Goal: Transaction & Acquisition: Purchase product/service

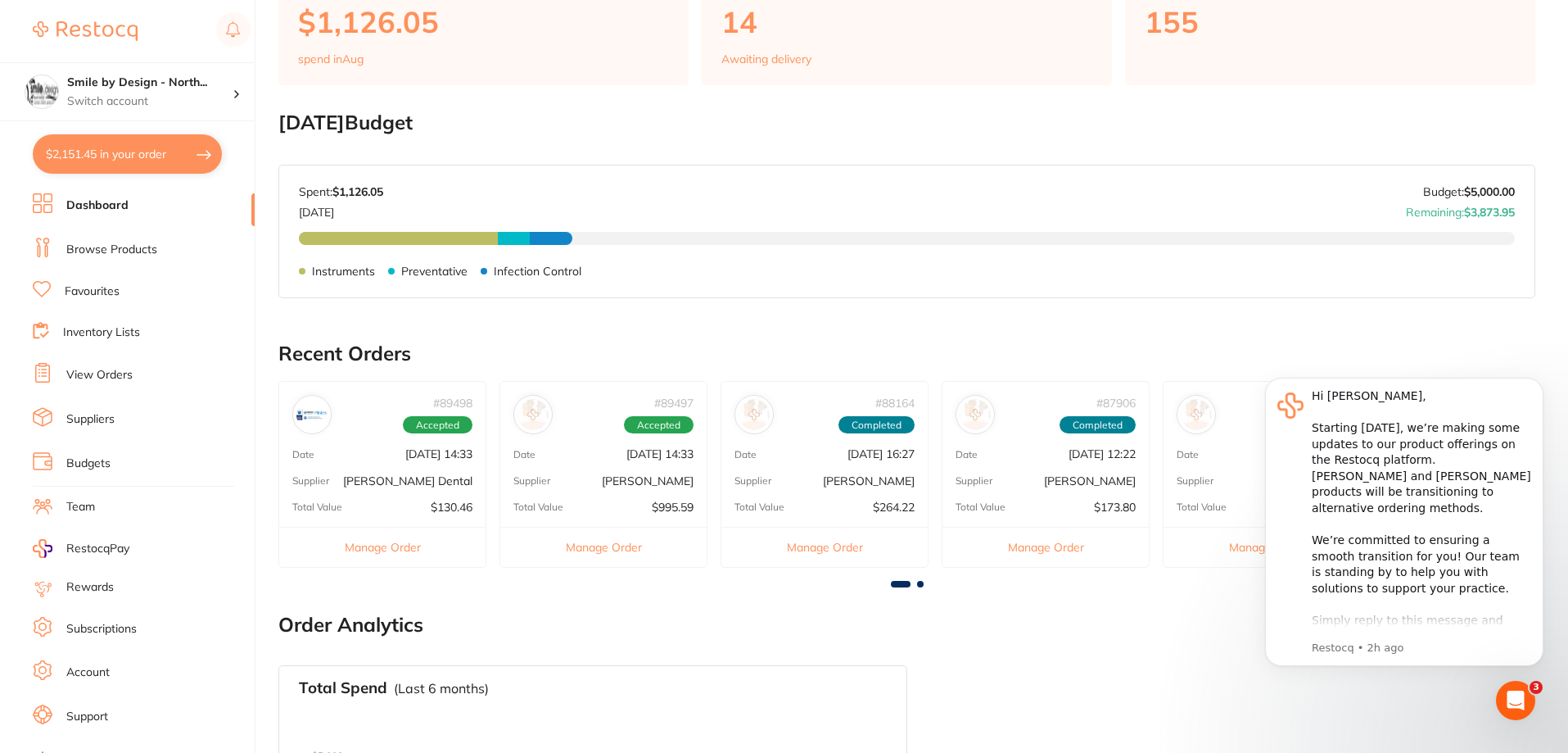
scroll to position [401, 0]
click at [116, 249] on link "Browse Products" at bounding box center [111, 250] width 91 height 17
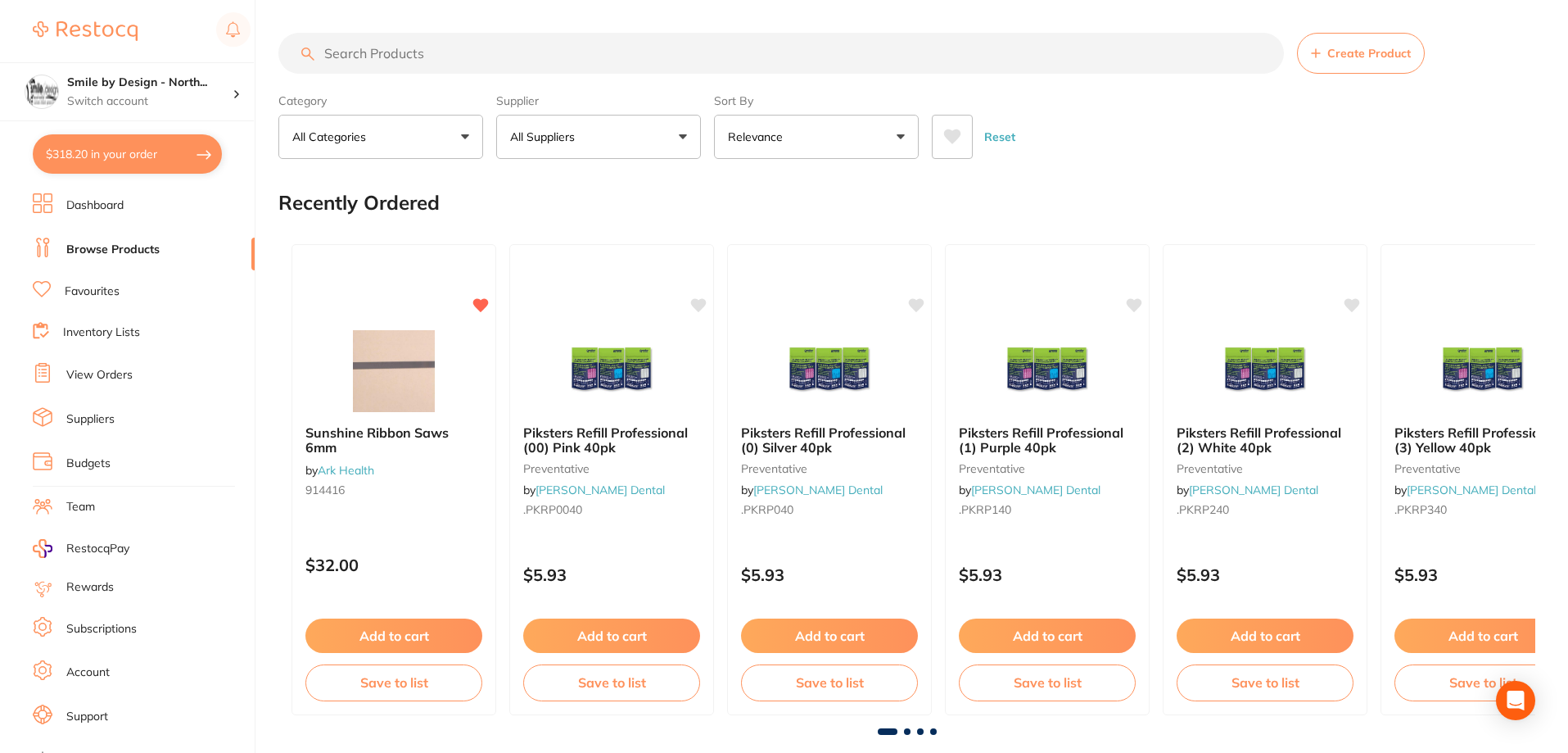
click at [100, 374] on link "View Orders" at bounding box center [99, 376] width 66 height 17
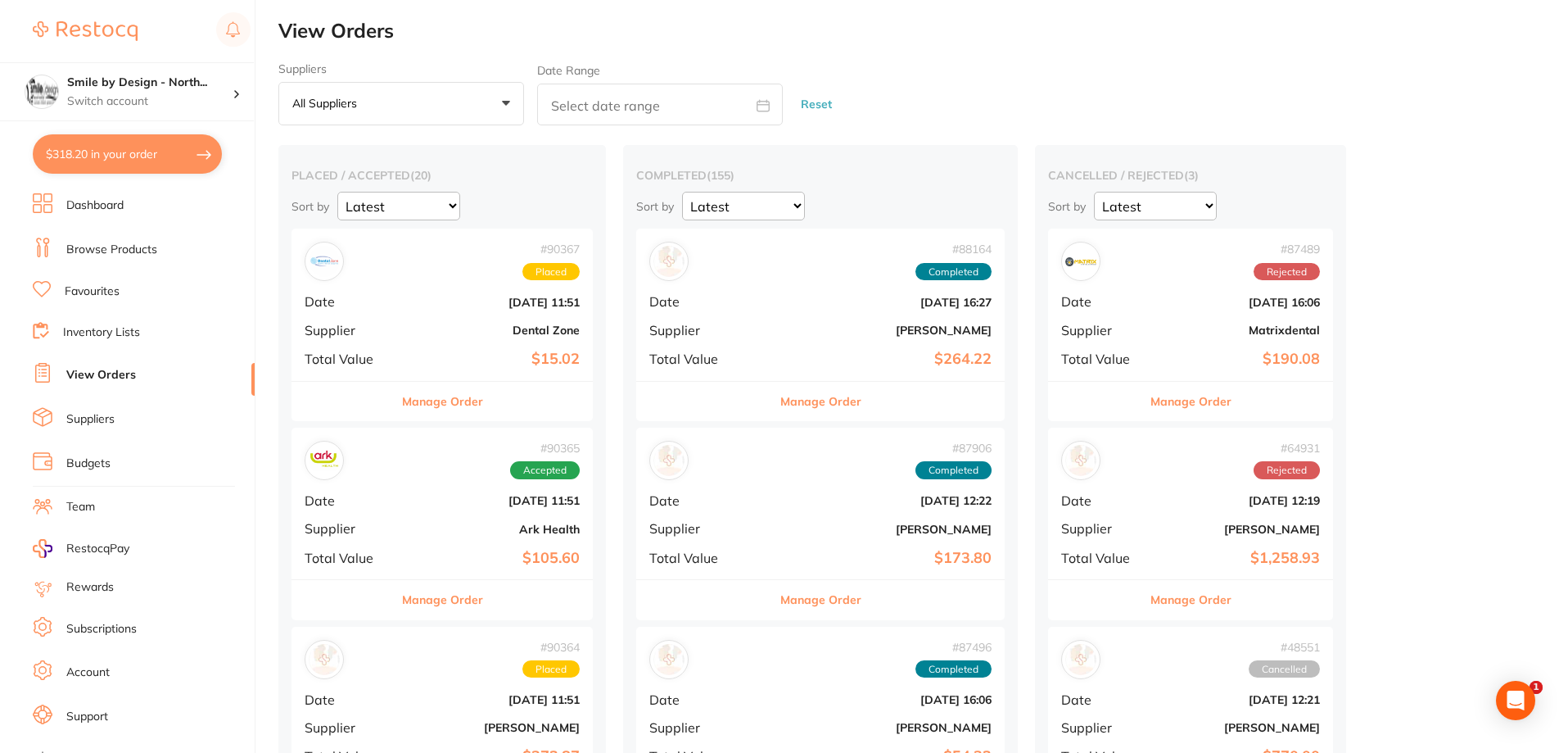
click at [425, 302] on b "[DATE] 11:51" at bounding box center [493, 303] width 174 height 13
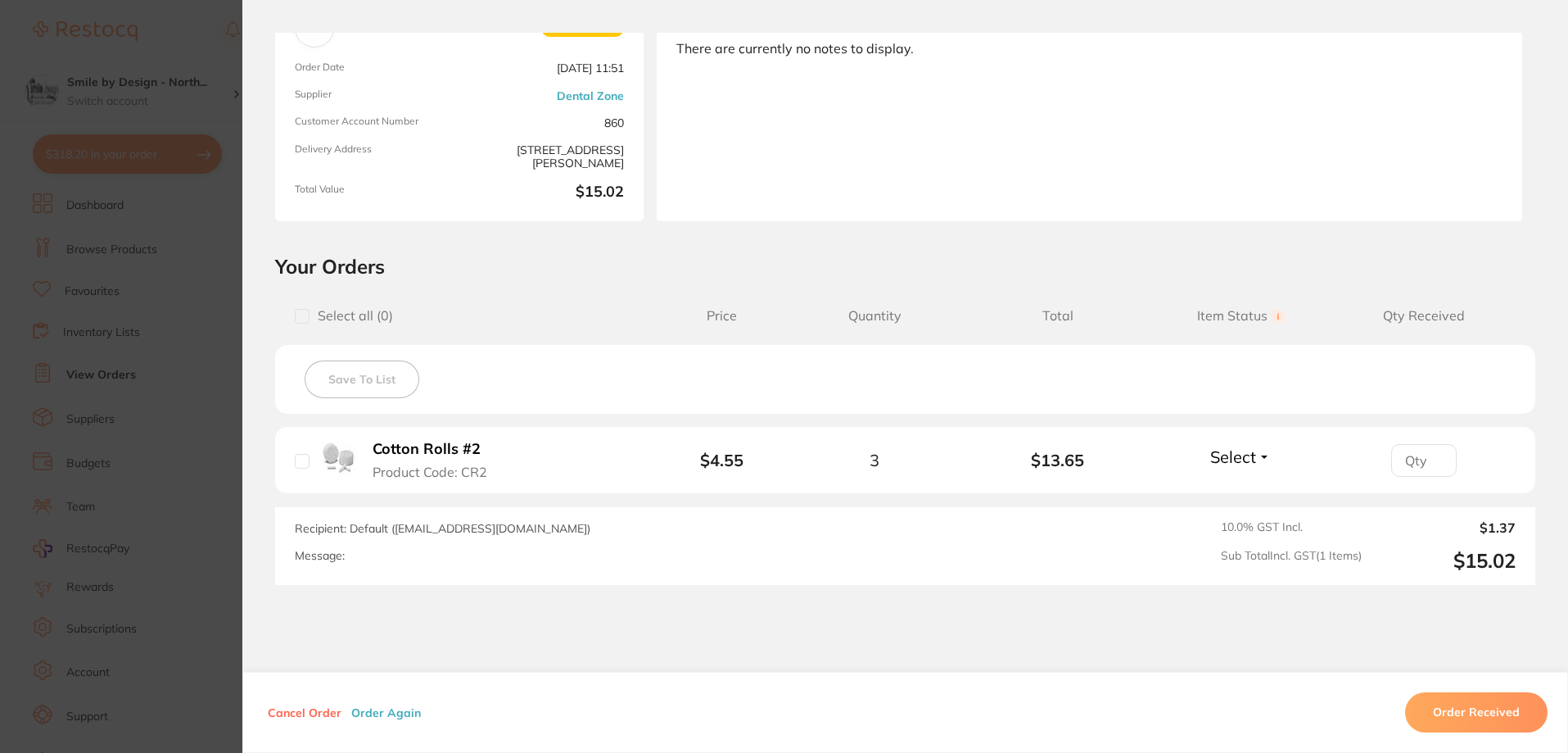
scroll to position [164, 0]
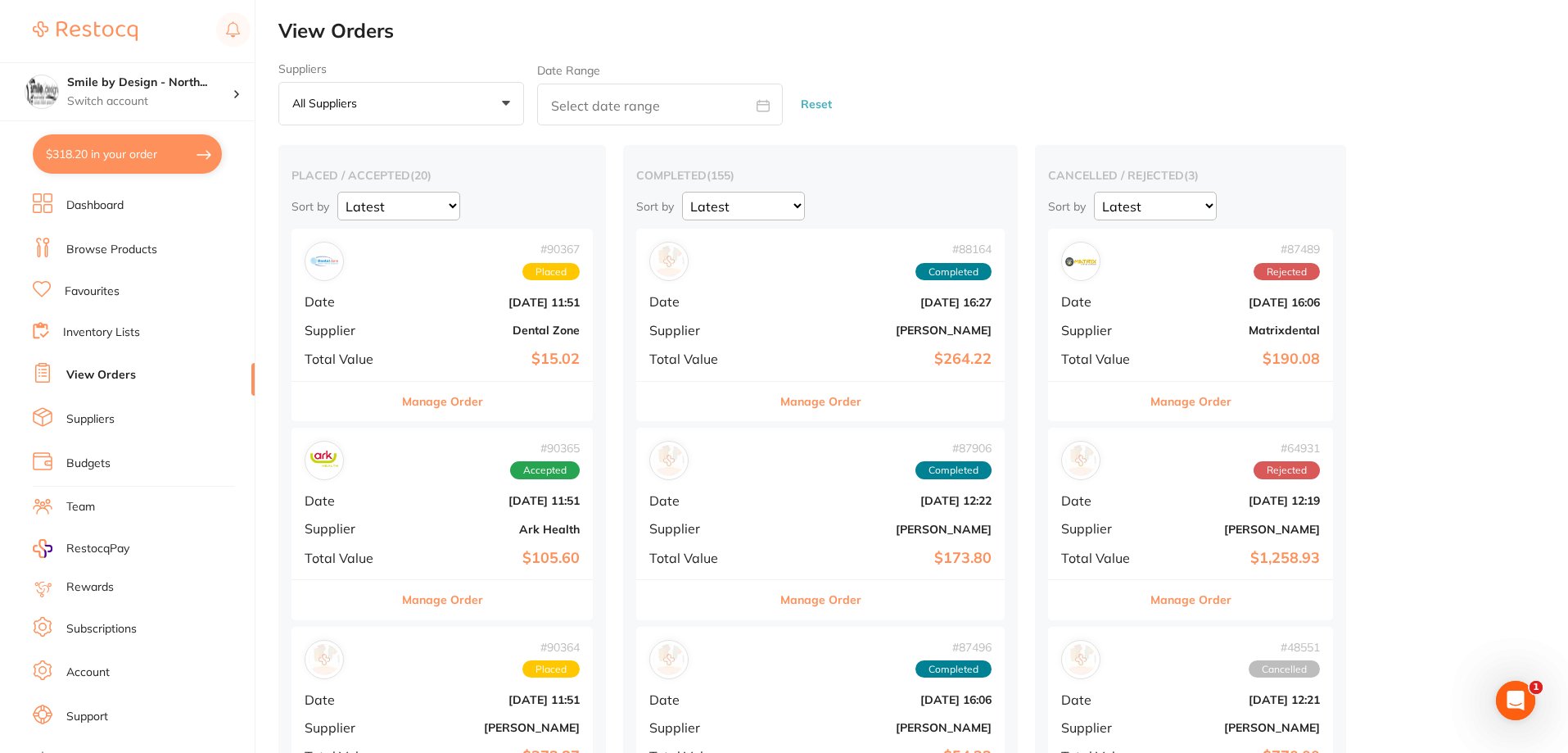
click at [399, 478] on div "# 90365 Accepted" at bounding box center [442, 460] width 275 height 39
click at [415, 685] on div "# 90364 Placed Date [DATE] 11:51 Supplier [PERSON_NAME] Total Value $372.87" at bounding box center [442, 703] width 302 height 152
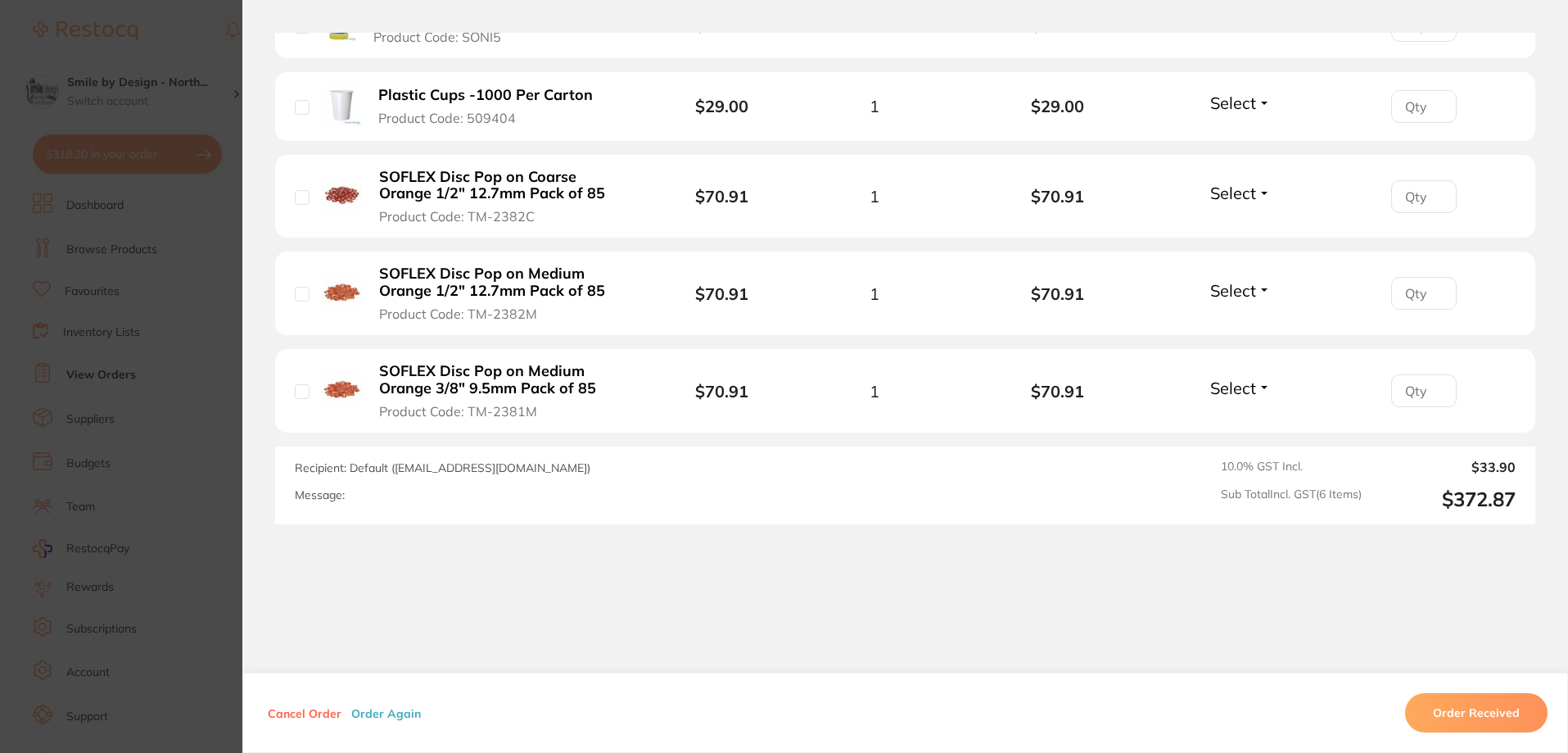
scroll to position [697, 0]
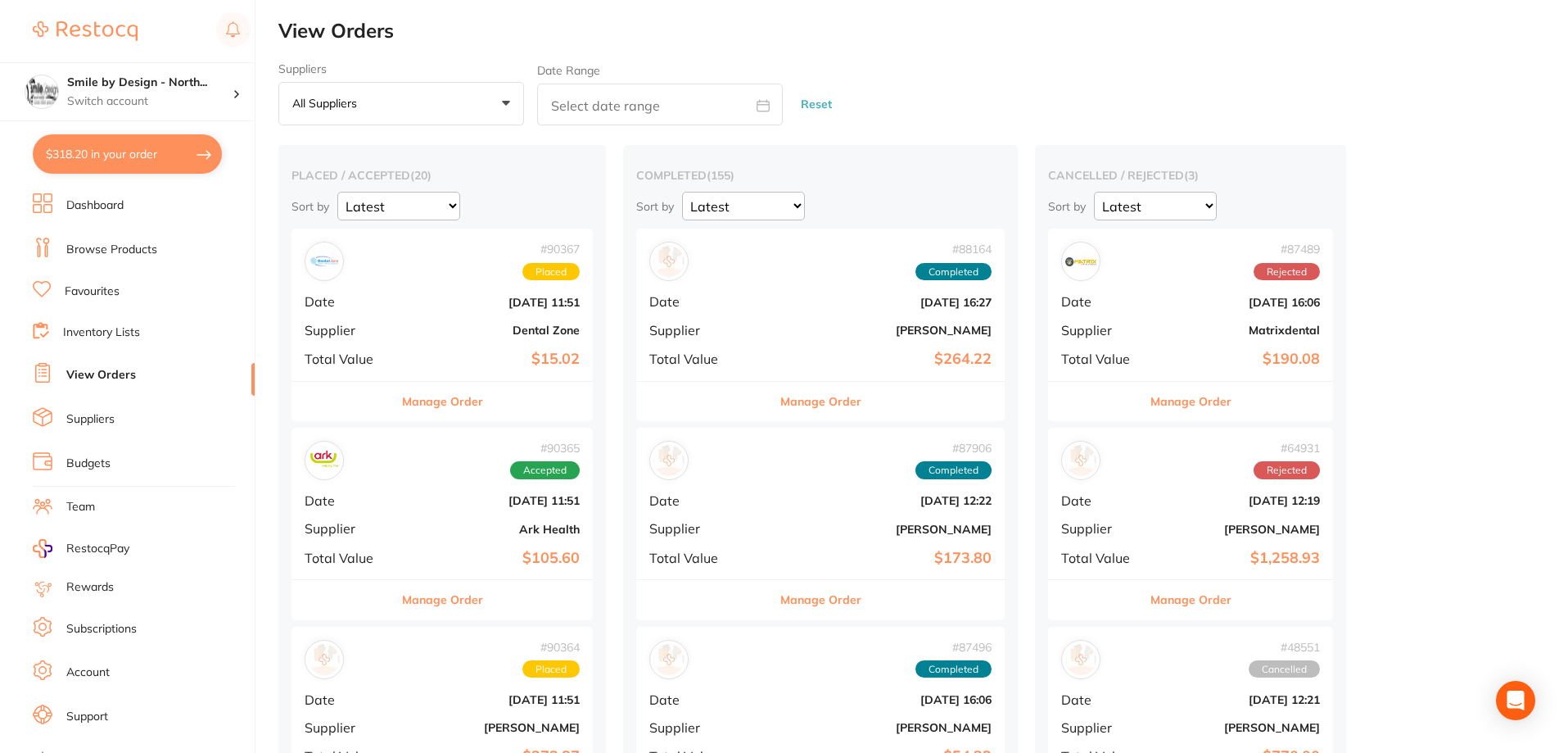
click at [435, 511] on div "# 90365 Accepted Date [DATE] 11:51 Supplier Ark Health Total Value $105.60" at bounding box center [442, 503] width 302 height 152
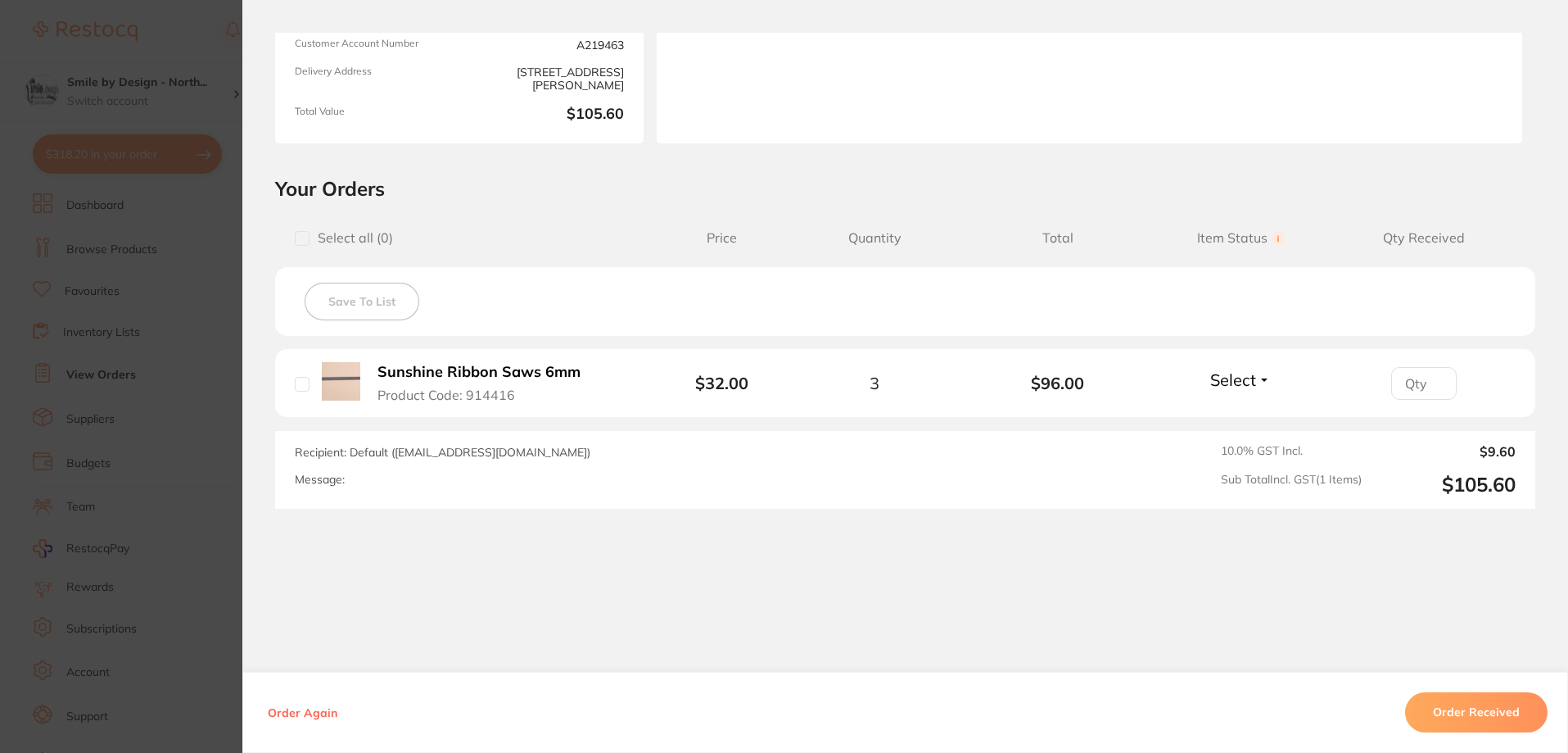
scroll to position [246, 0]
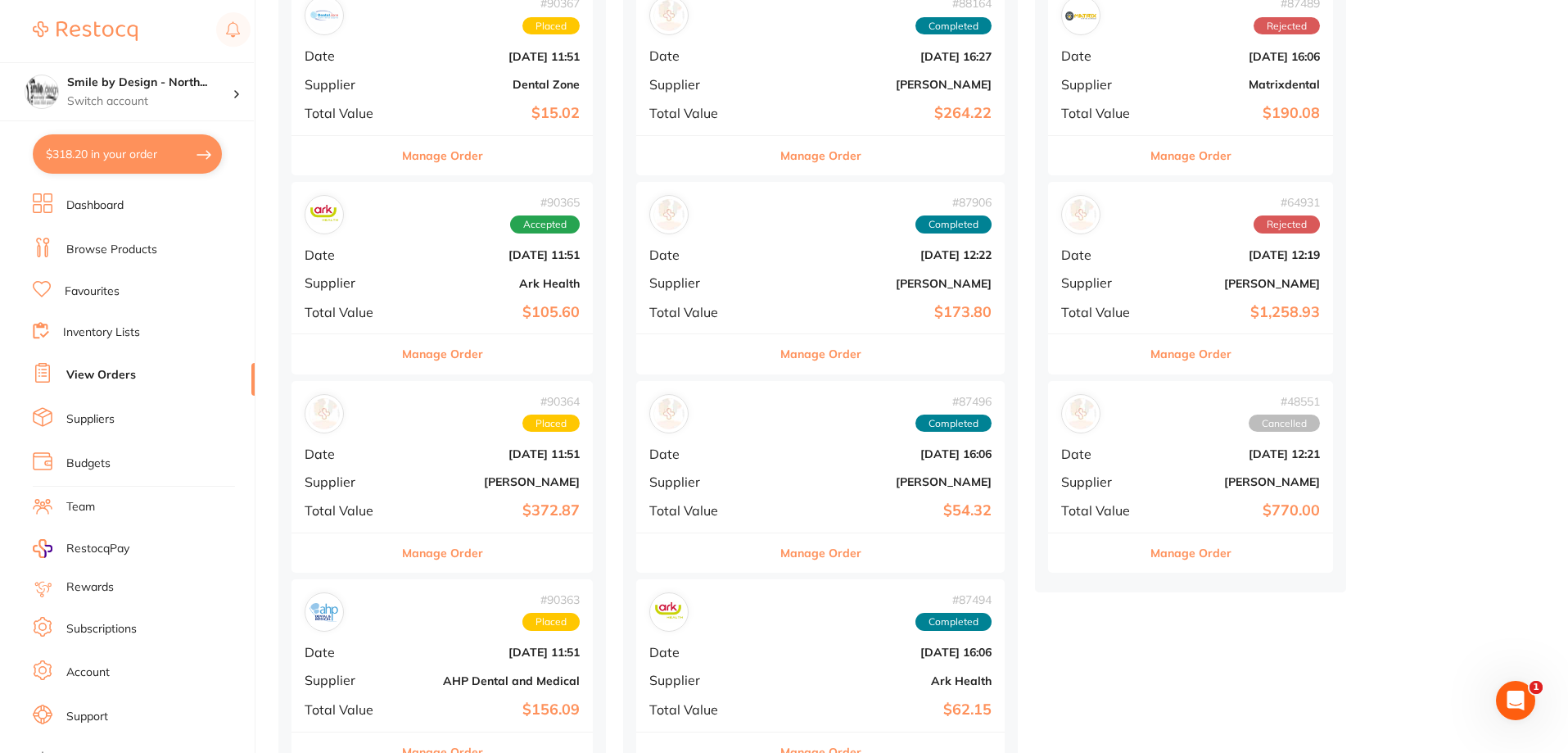
click at [412, 674] on b "AHP Dental and Medical" at bounding box center [493, 681] width 174 height 13
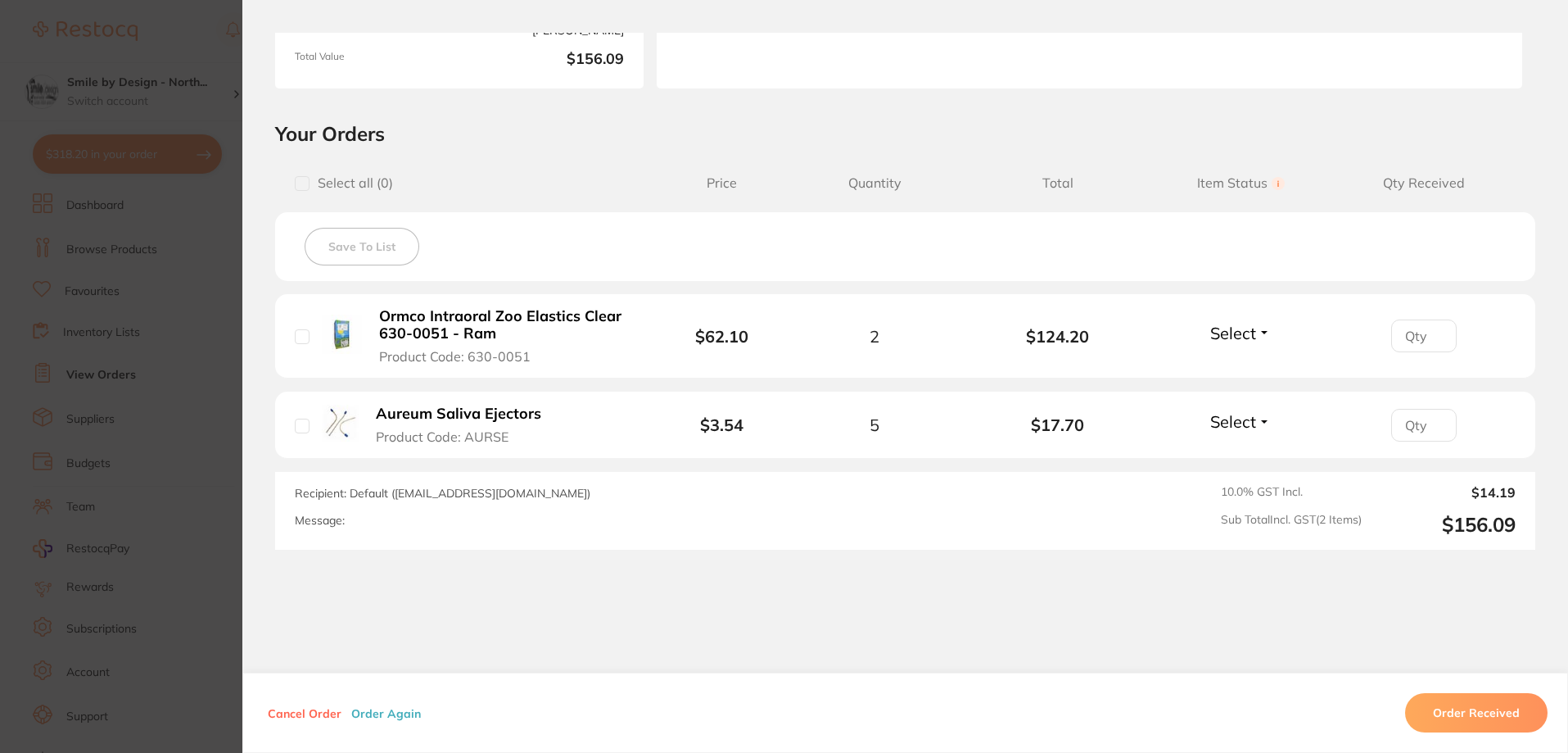
scroll to position [322, 0]
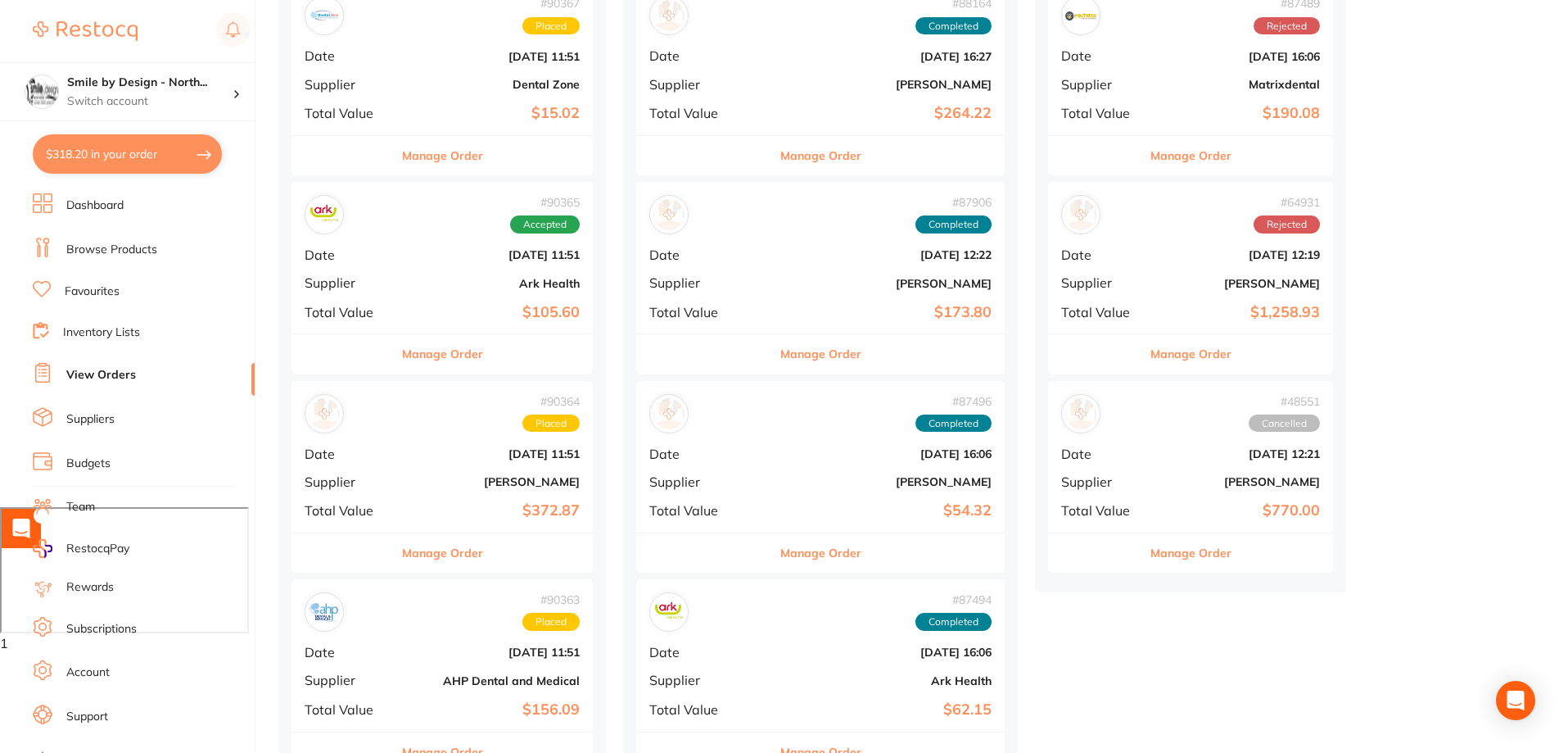
scroll to position [656, 0]
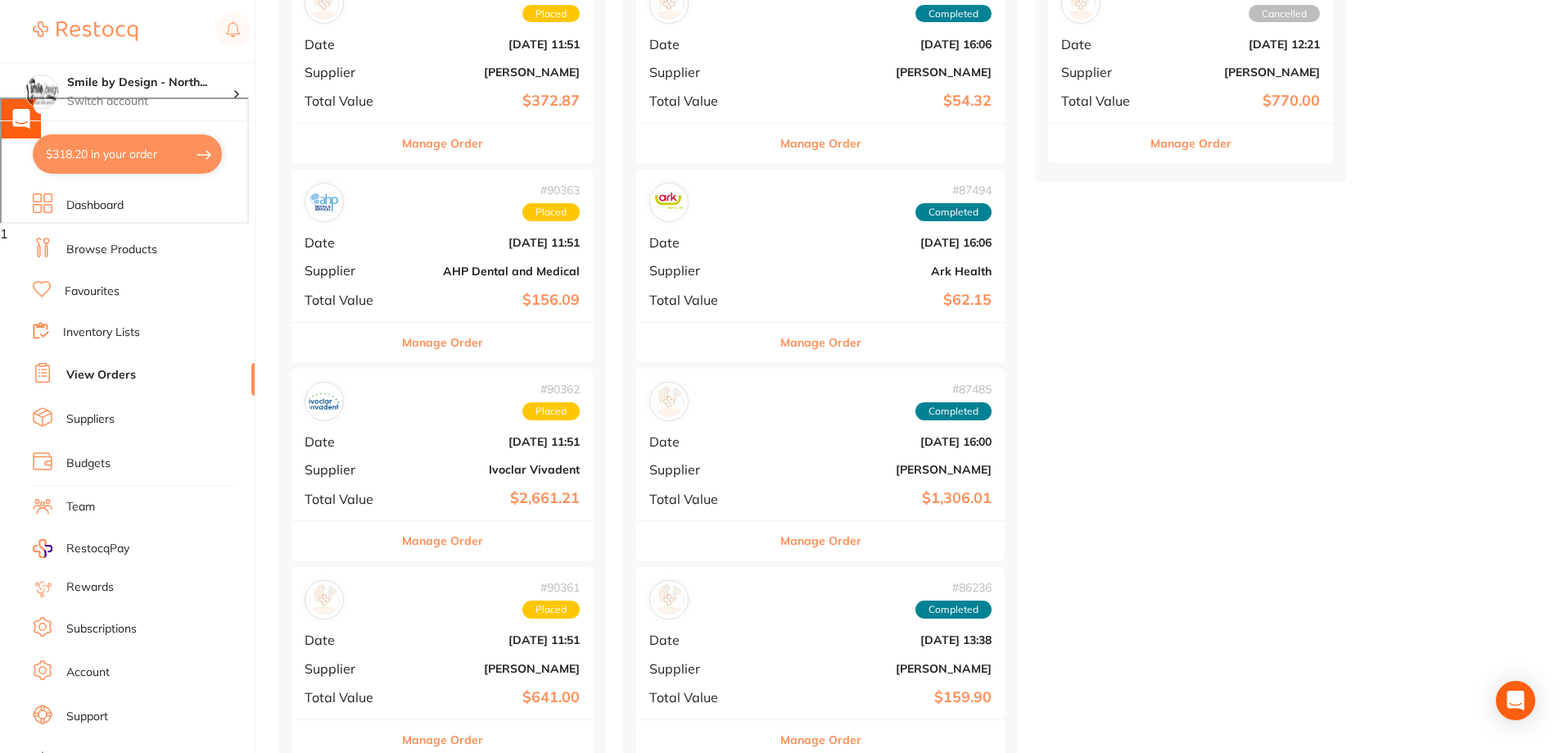
click at [455, 649] on div "# 90361 Placed Date [DATE] 11:51 Supplier [PERSON_NAME] Total Value $641.00" at bounding box center [442, 642] width 302 height 152
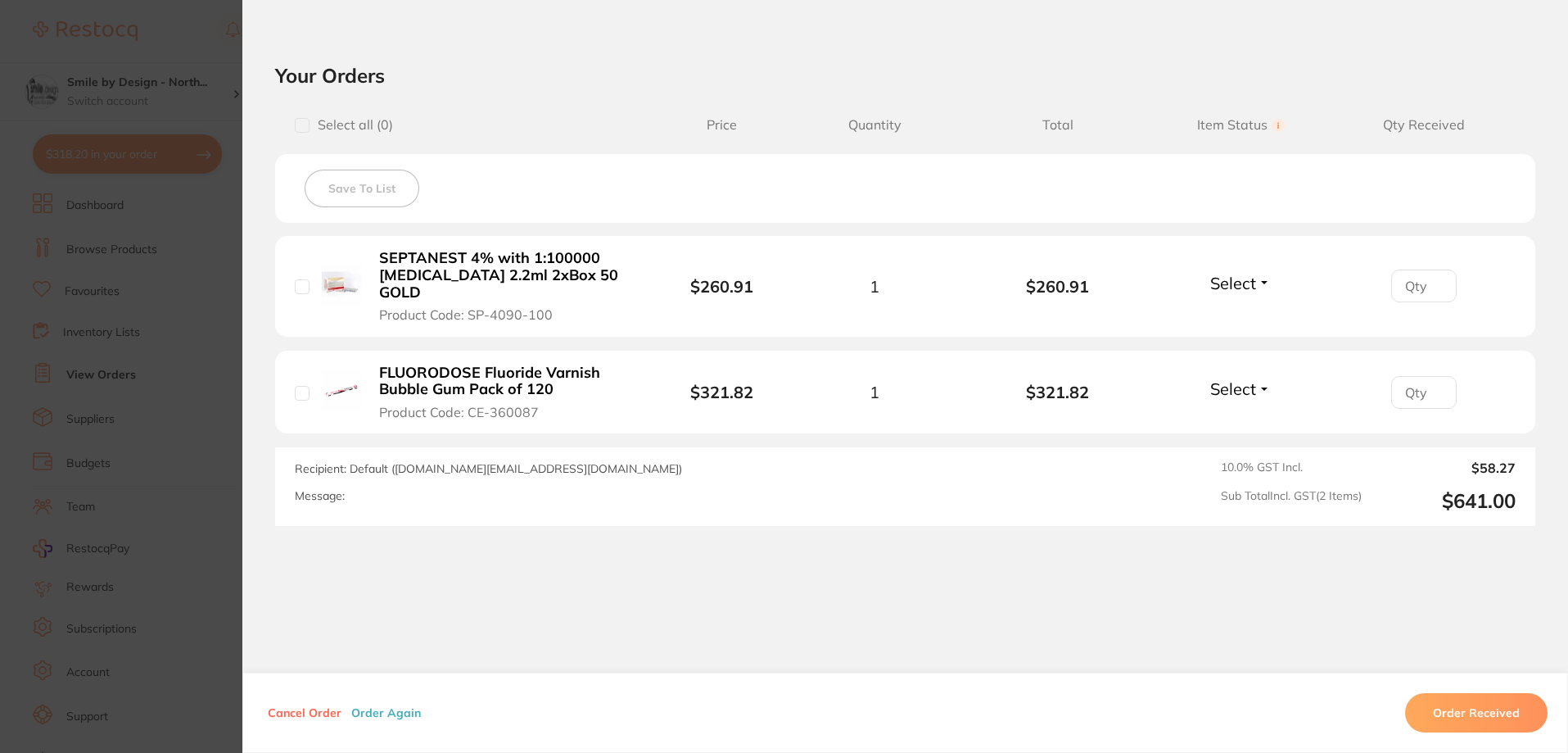
scroll to position [819, 0]
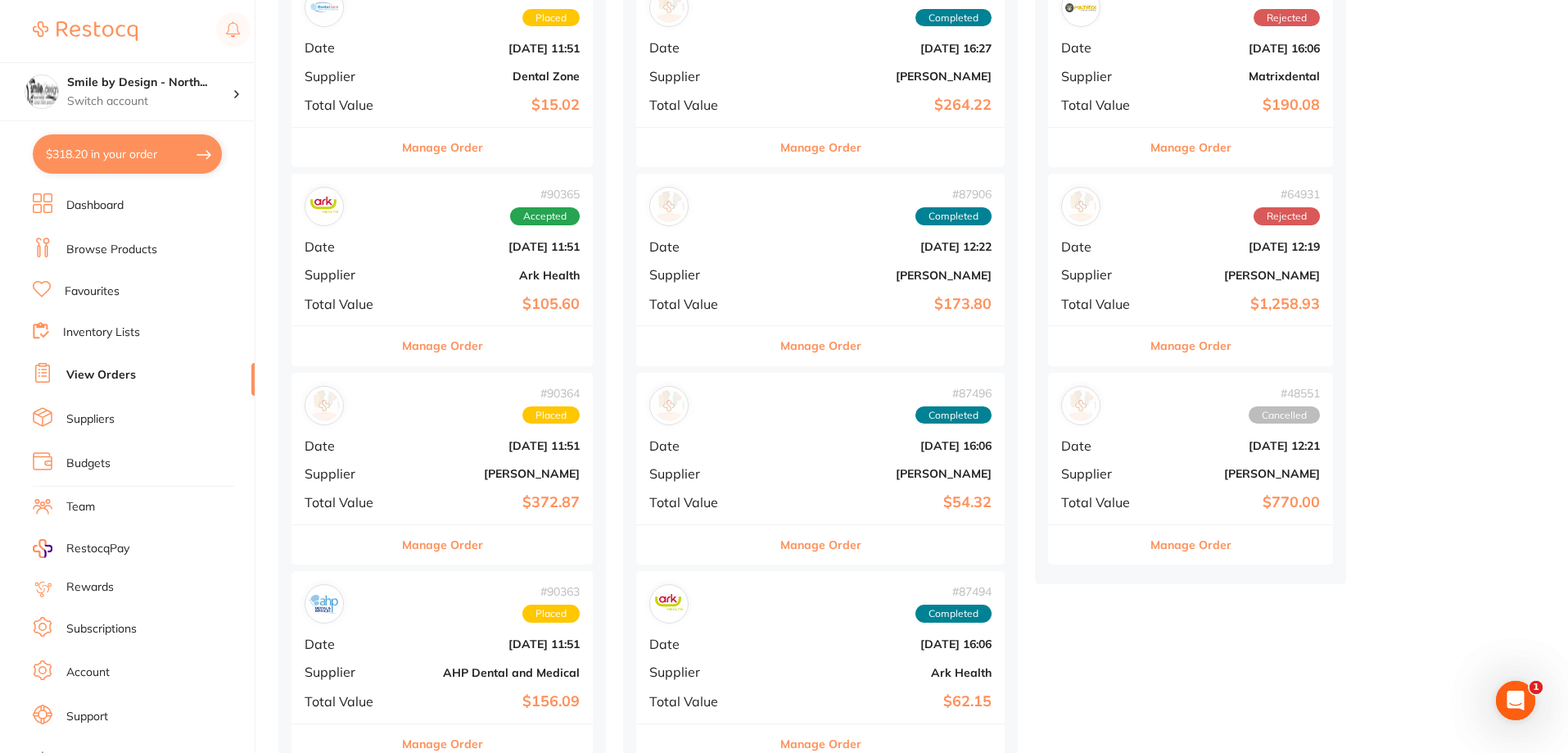
scroll to position [328, 0]
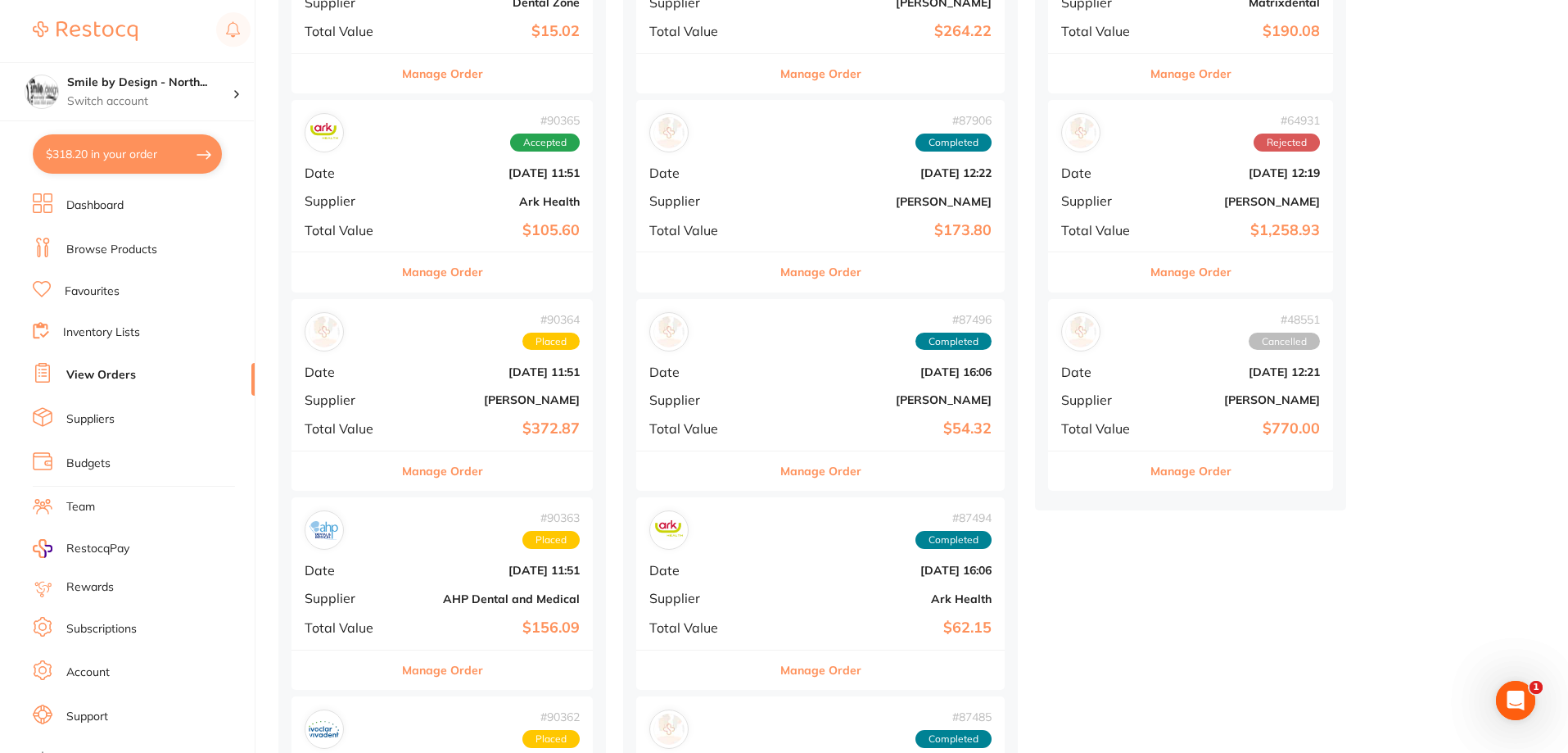
click at [101, 245] on link "Browse Products" at bounding box center [111, 250] width 91 height 17
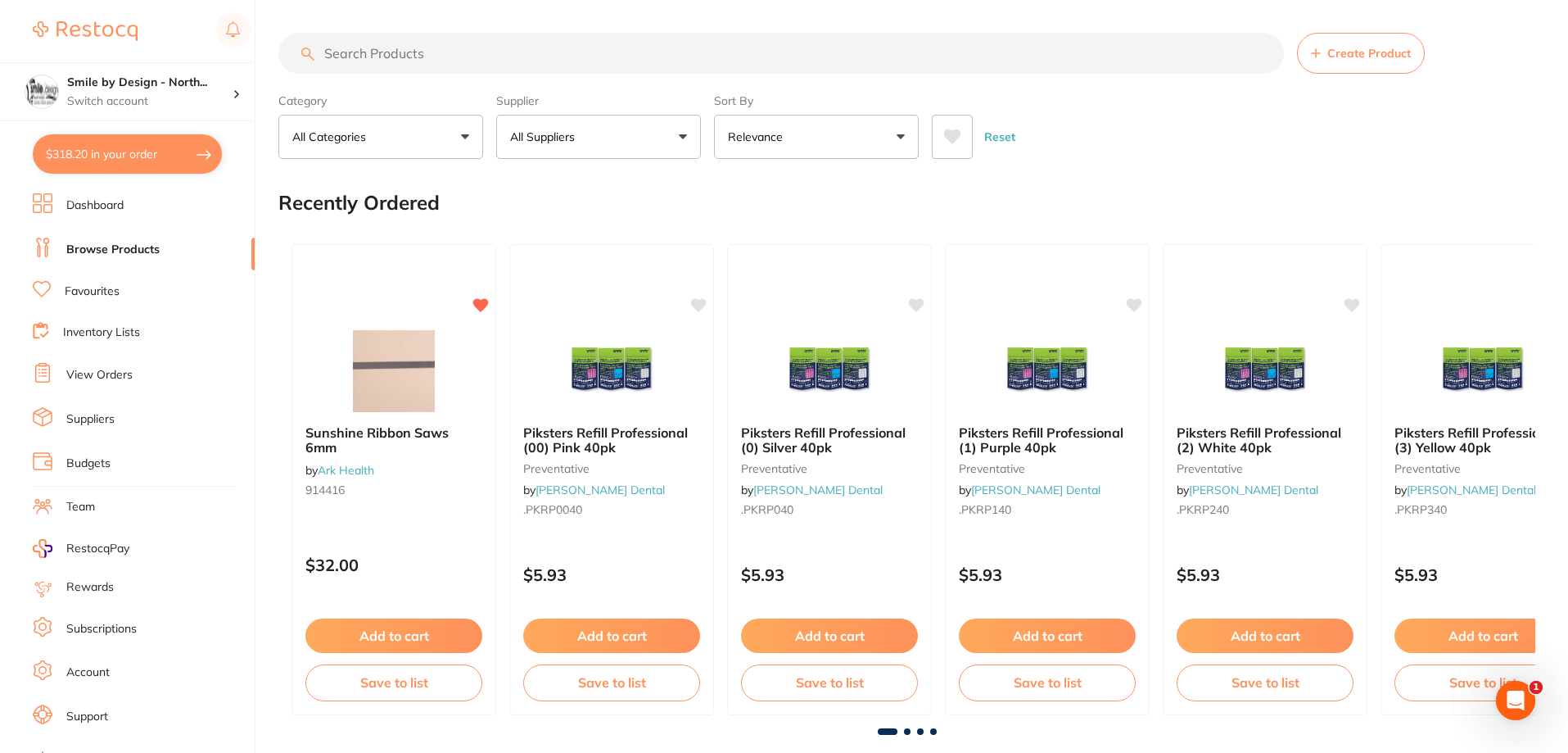
click at [412, 52] on input "search" at bounding box center [781, 53] width 1006 height 41
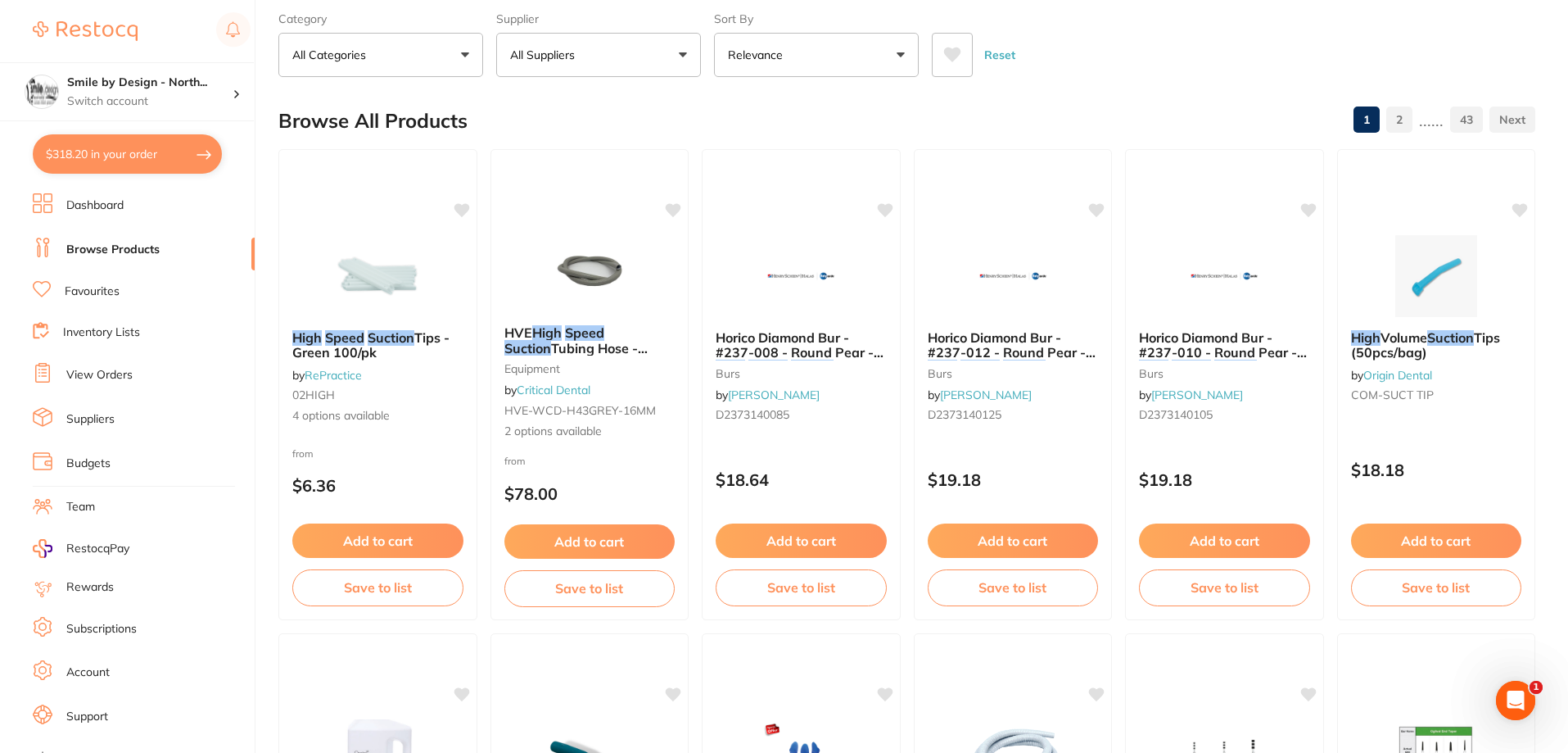
scroll to position [164, 0]
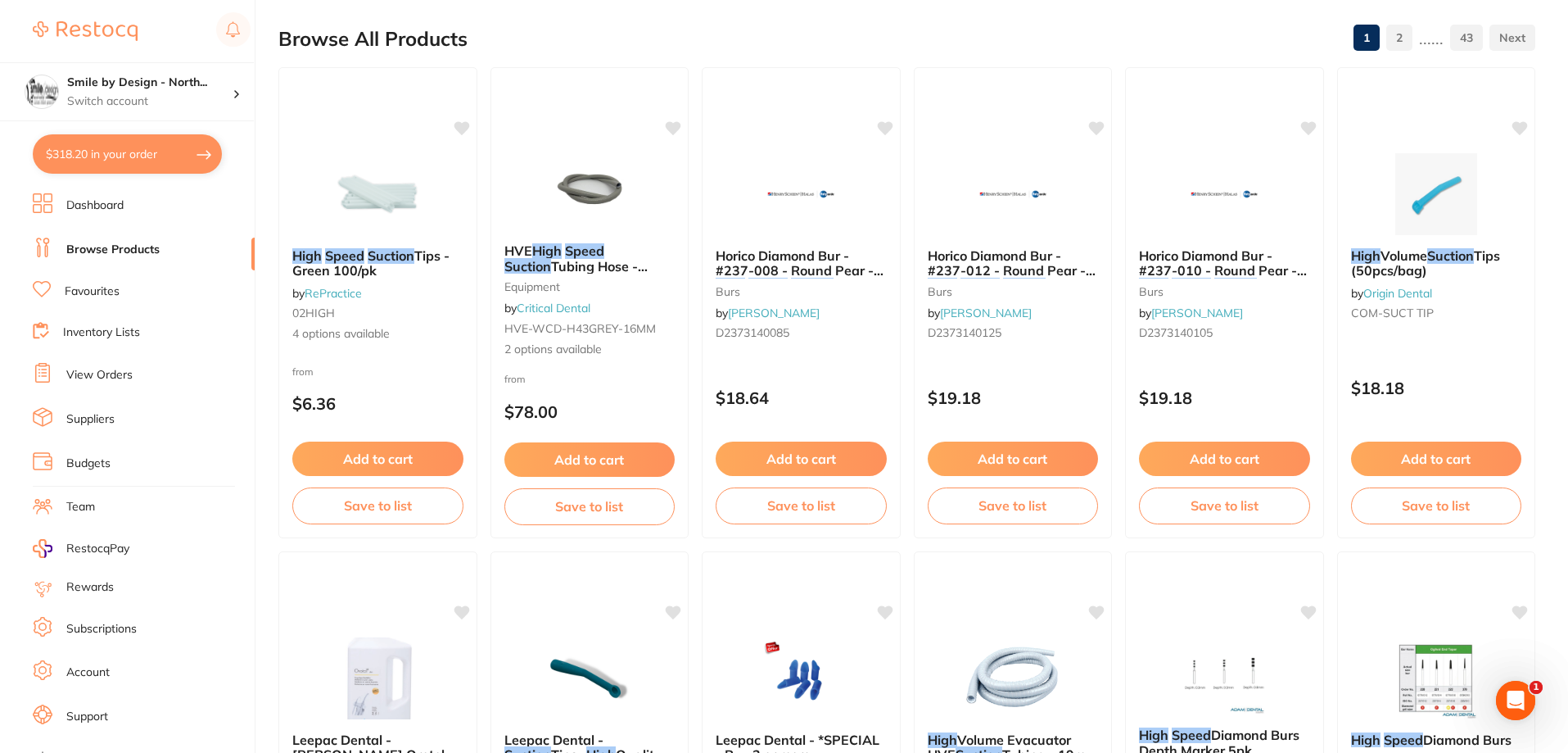
type input "high speen suction"
click at [93, 146] on button "$318.20 in your order" at bounding box center [127, 153] width 189 height 39
checkbox input "true"
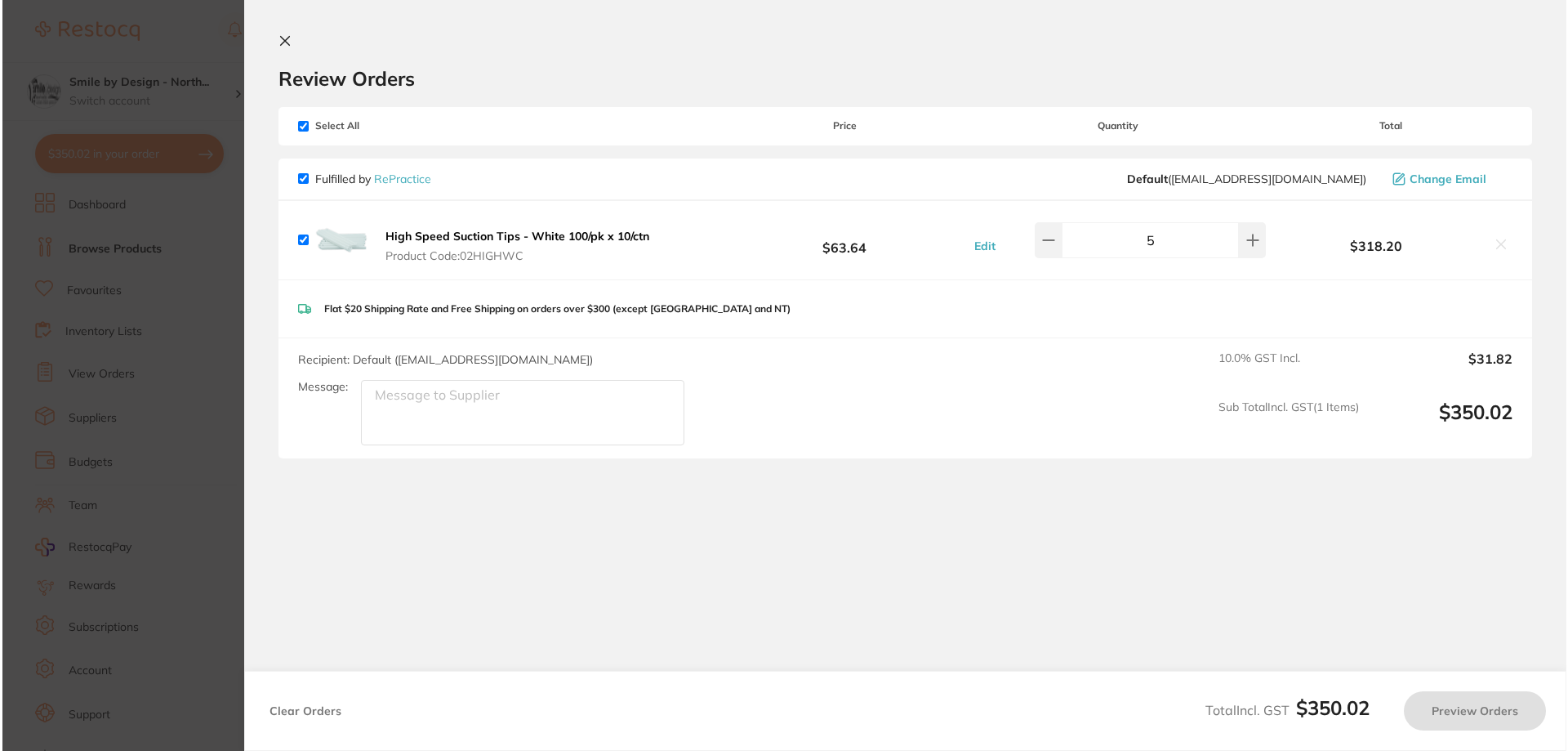
scroll to position [0, 0]
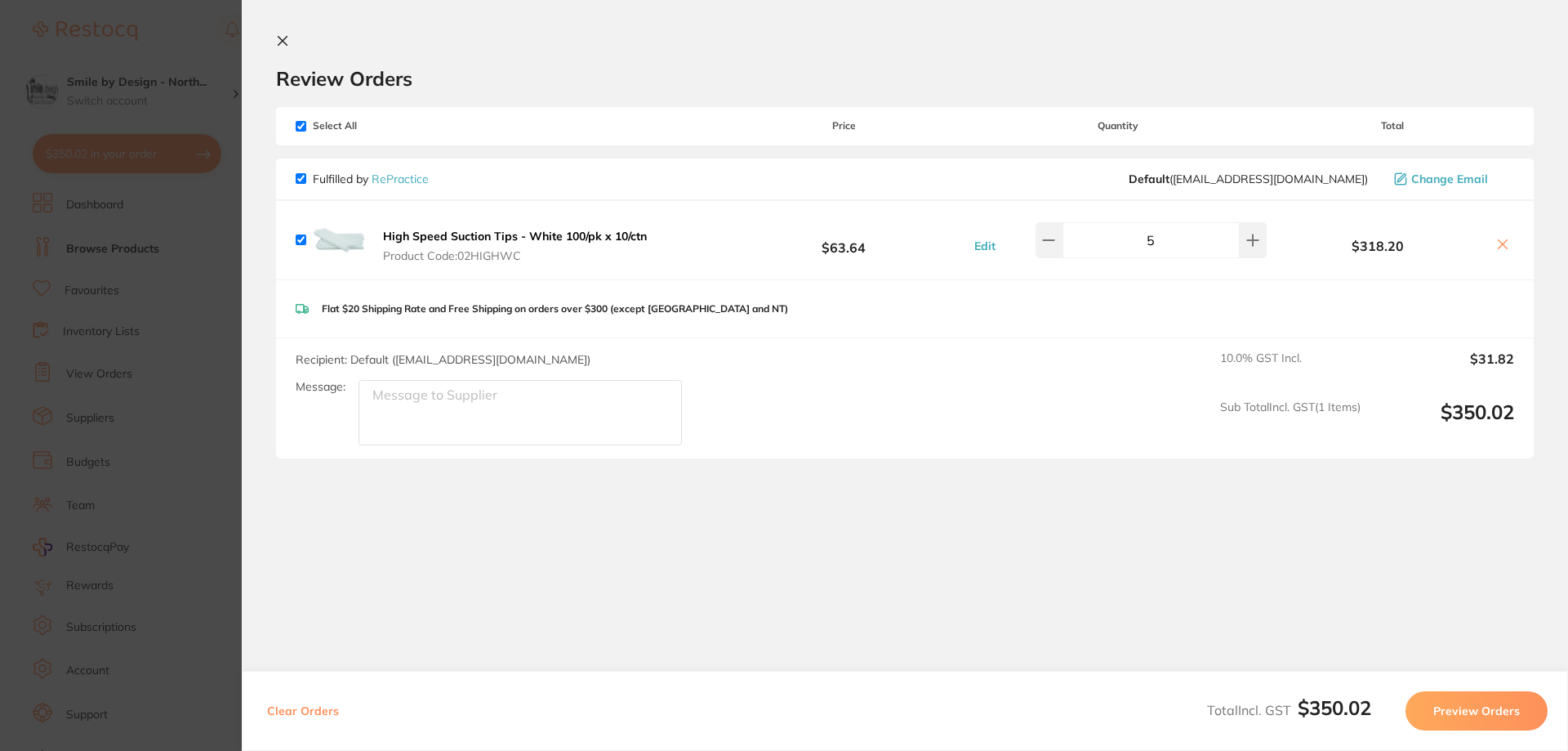
click at [211, 293] on section "Update RRP Set your pre negotiated price for this item. Item Agreed RRP (excl. …" at bounding box center [784, 376] width 1568 height 751
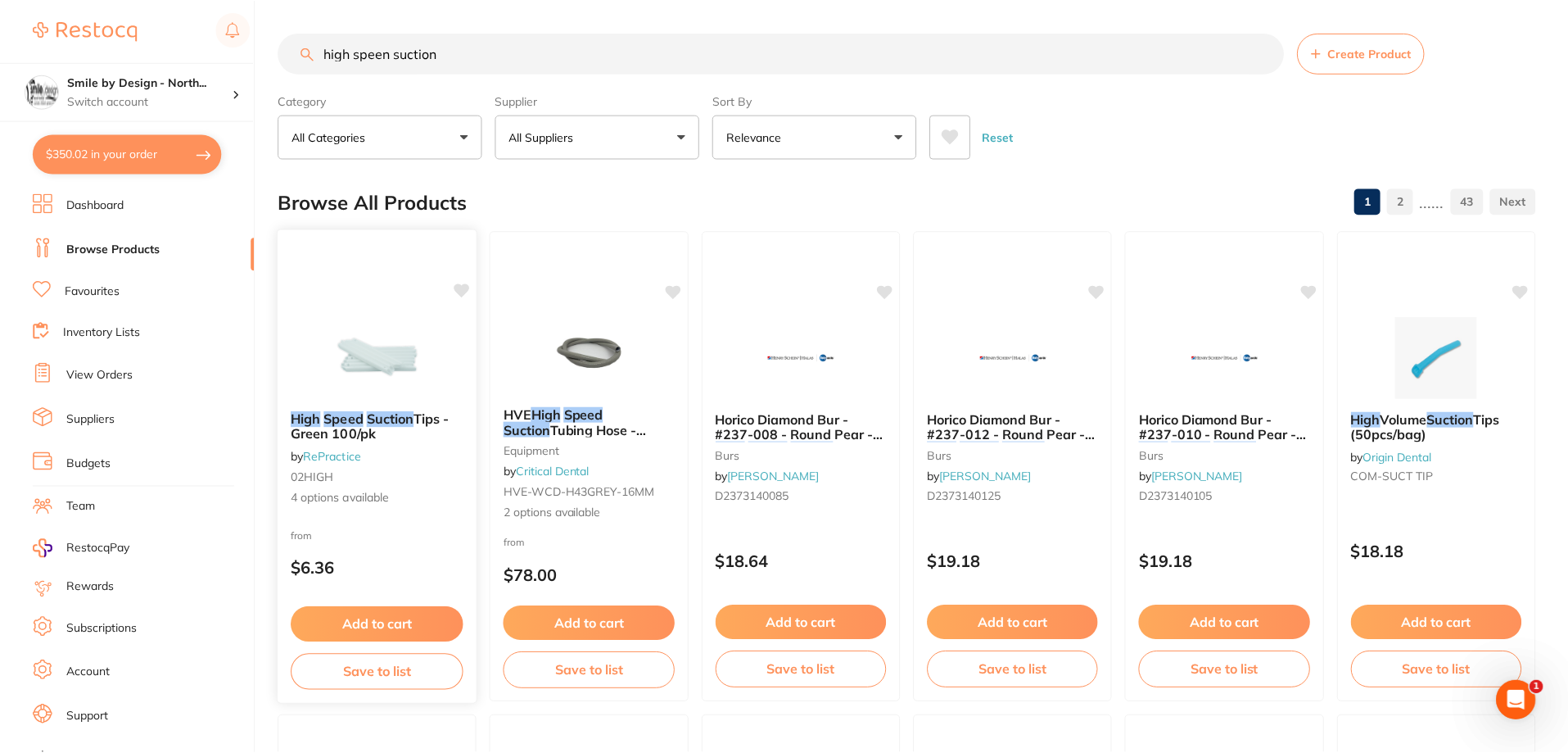
scroll to position [164, 0]
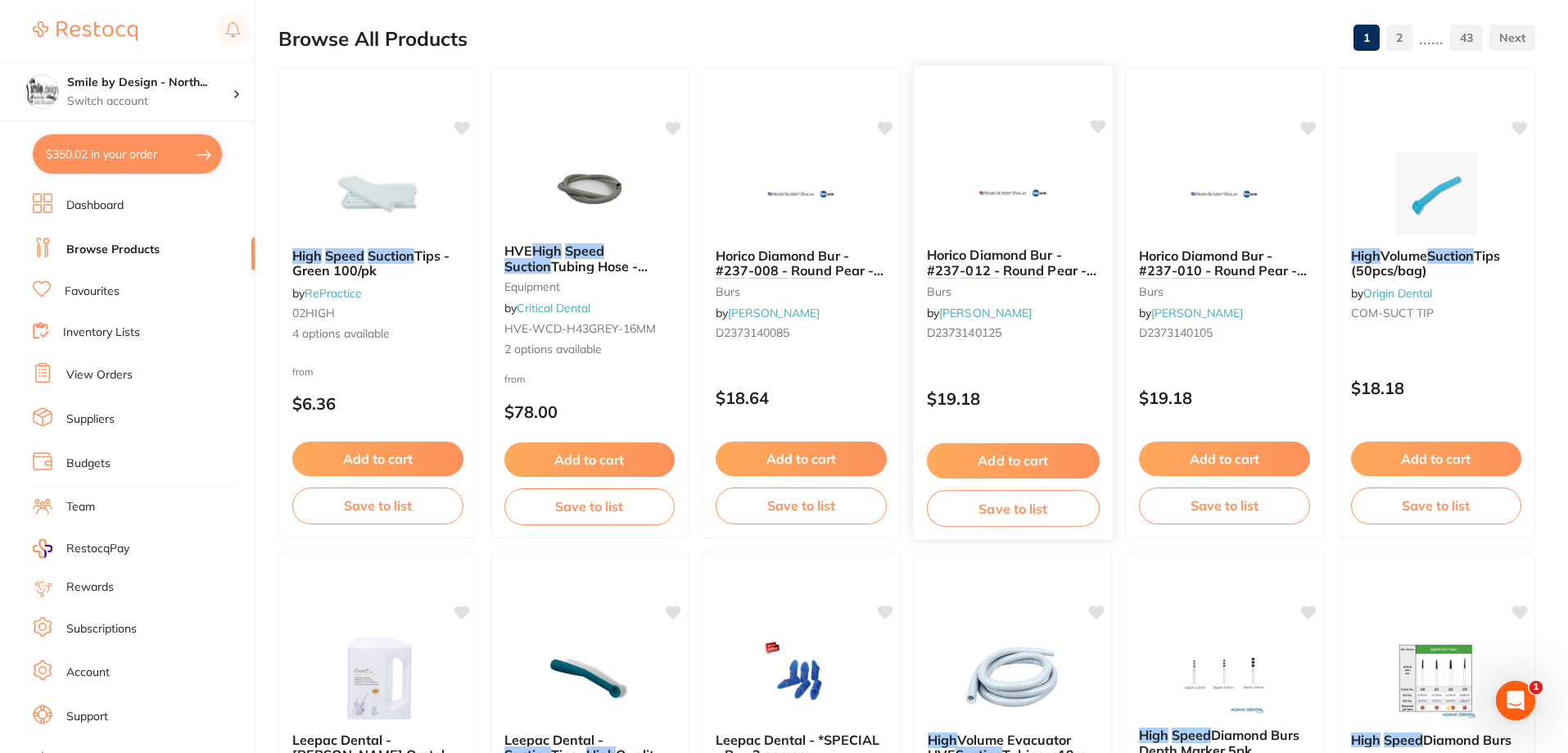
click at [990, 205] on img at bounding box center [1012, 193] width 107 height 83
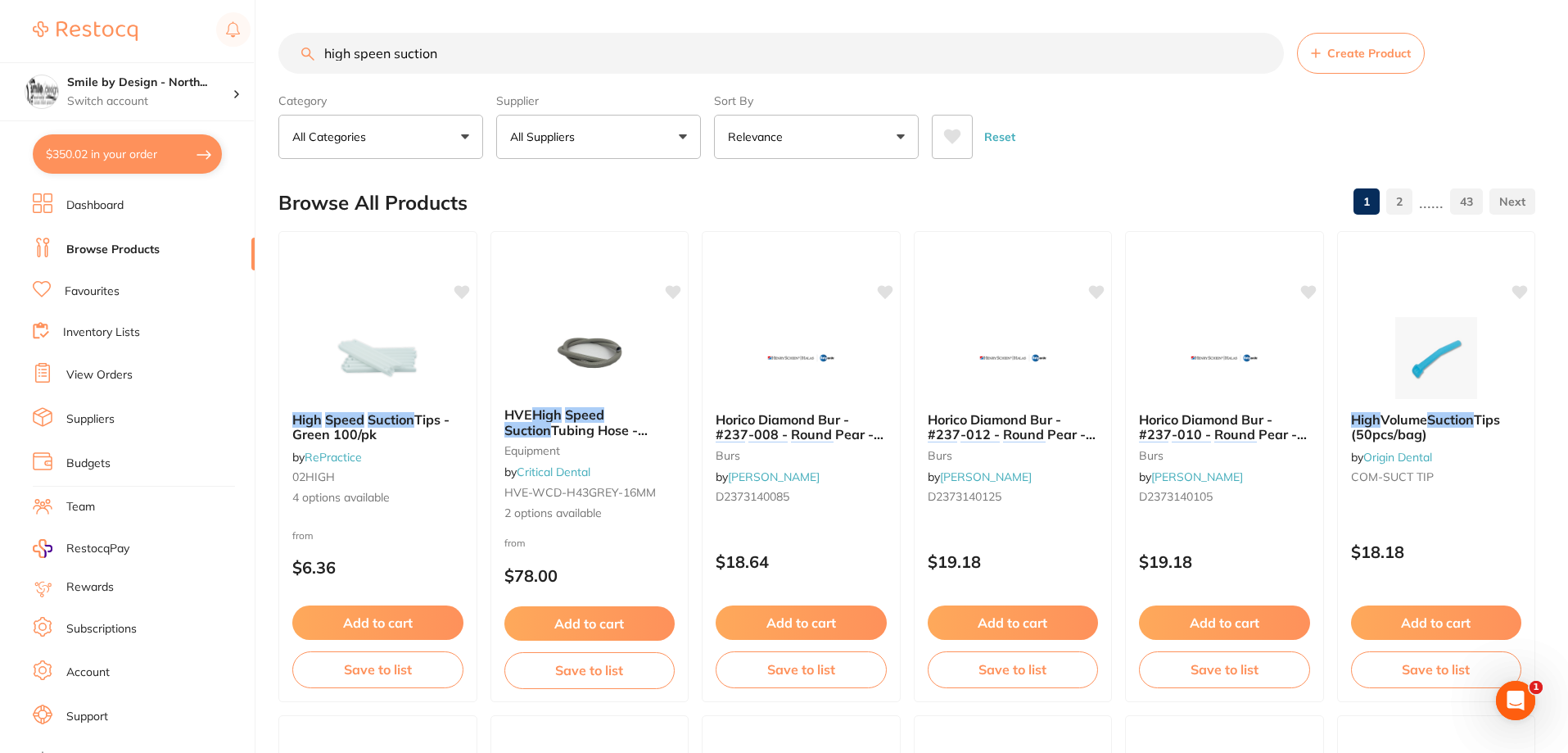
click at [396, 49] on input "high speen suction" at bounding box center [781, 53] width 1006 height 41
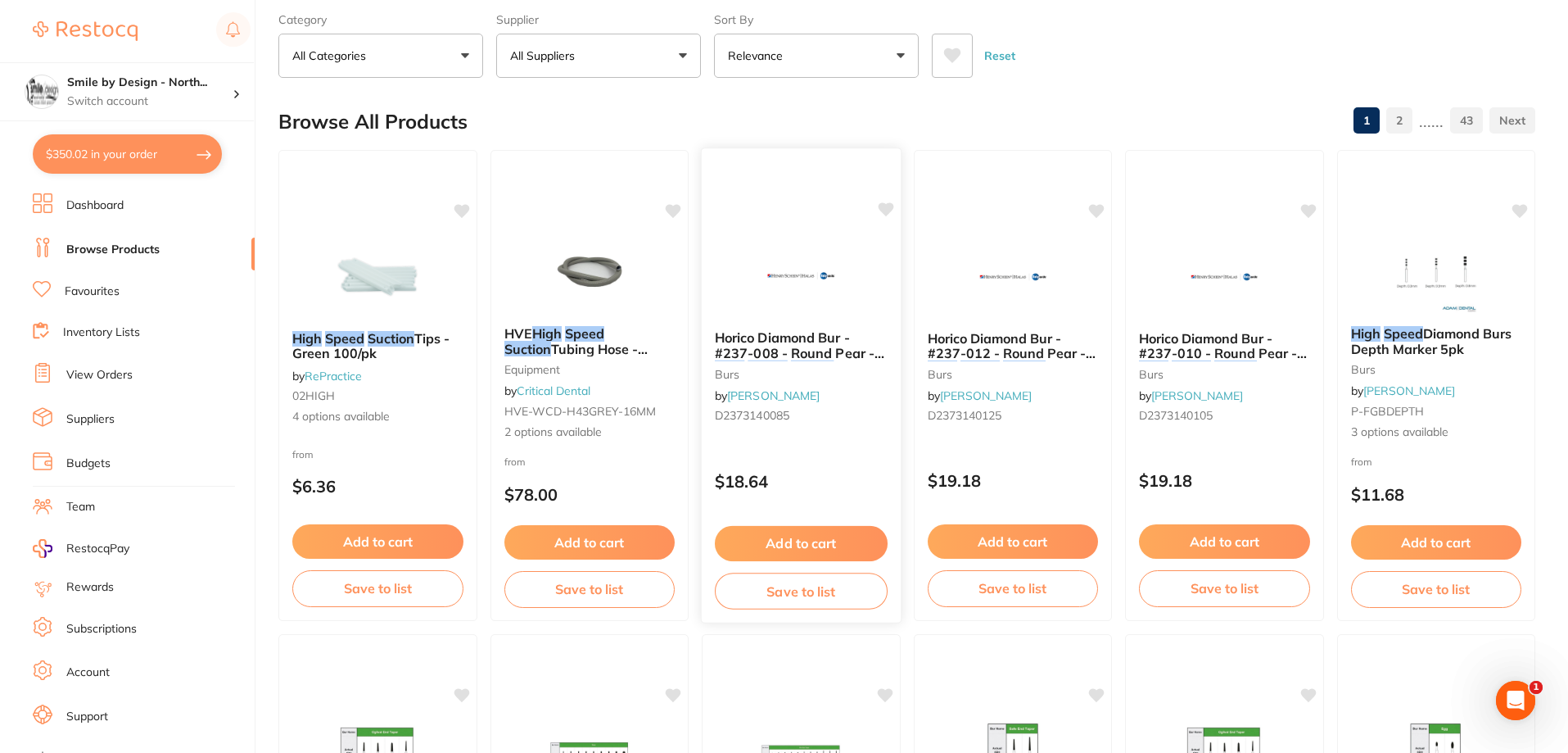
scroll to position [82, 0]
click at [286, 325] on div "High Speed Suction Tips - Green 100/pk by RePractice 02HIGH 4 options available" at bounding box center [377, 376] width 199 height 122
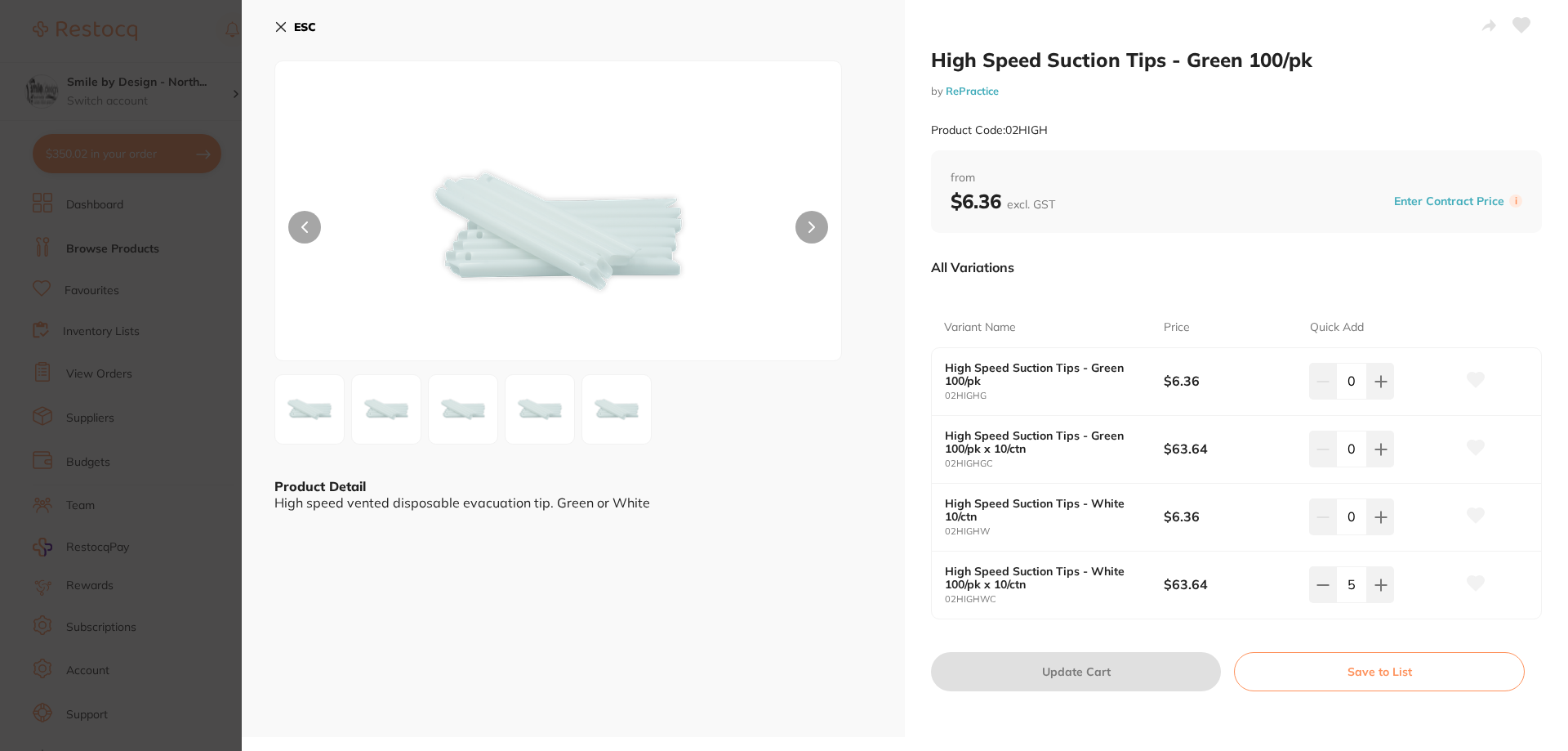
click at [293, 31] on button "ESC" at bounding box center [295, 27] width 42 height 28
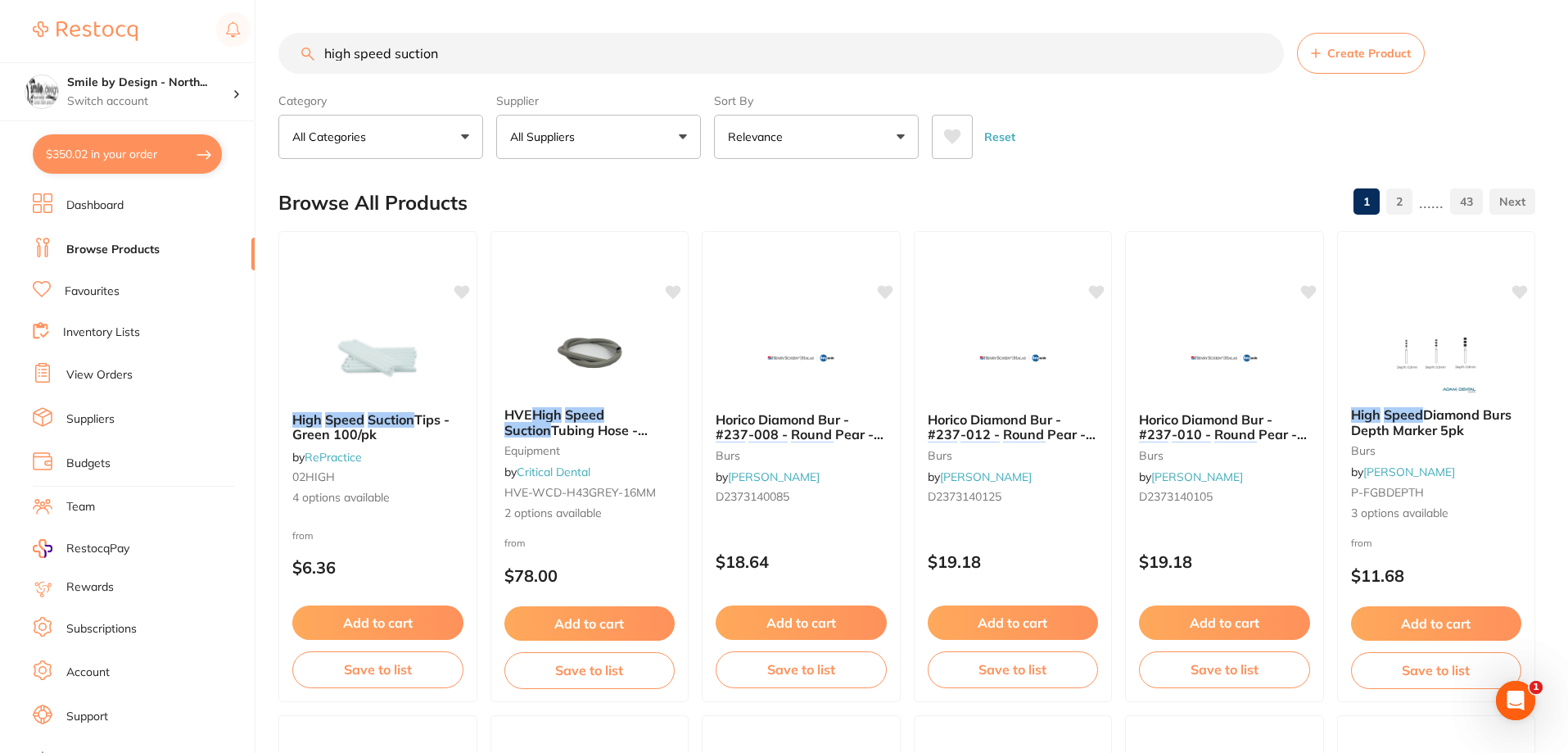
drag, startPoint x: 392, startPoint y: 43, endPoint x: 350, endPoint y: 55, distance: 43.7
click at [350, 55] on input "high speed suction" at bounding box center [781, 53] width 1006 height 41
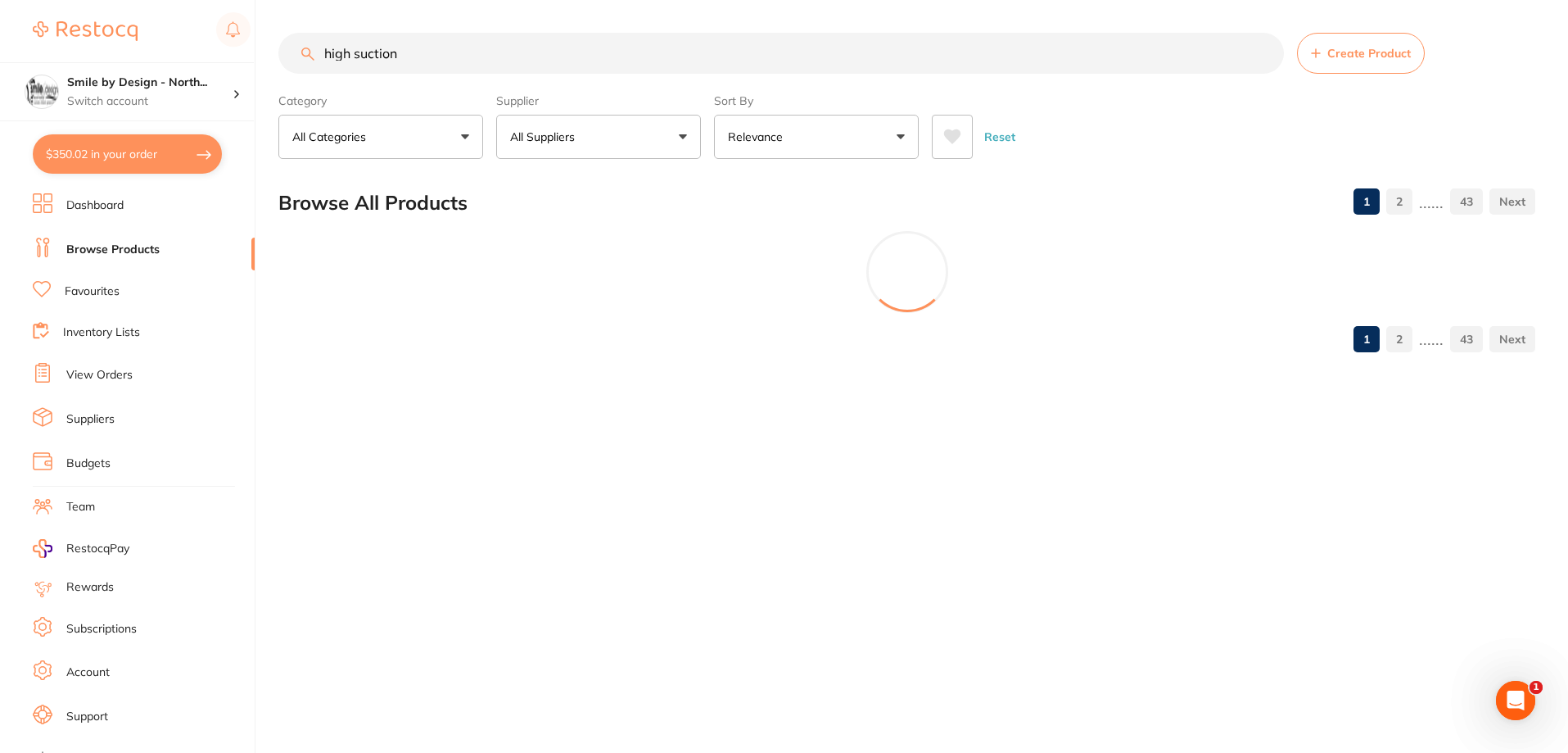
type input "high suction"
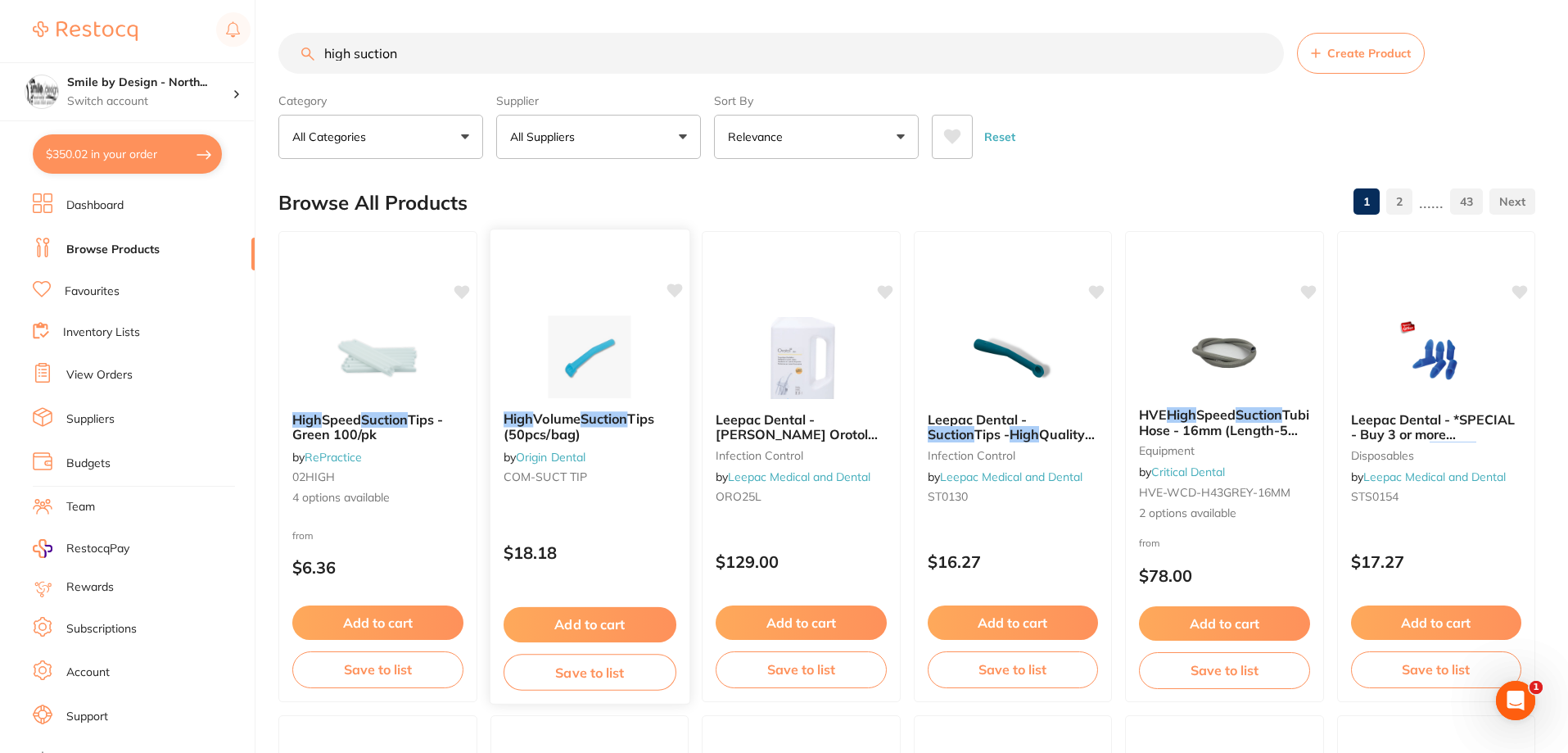
click at [553, 309] on div "High Volume Suction Tips (50pcs/bag) by Origin Dental COM-SUCT TIP $18.18 Add t…" at bounding box center [588, 467] width 200 height 476
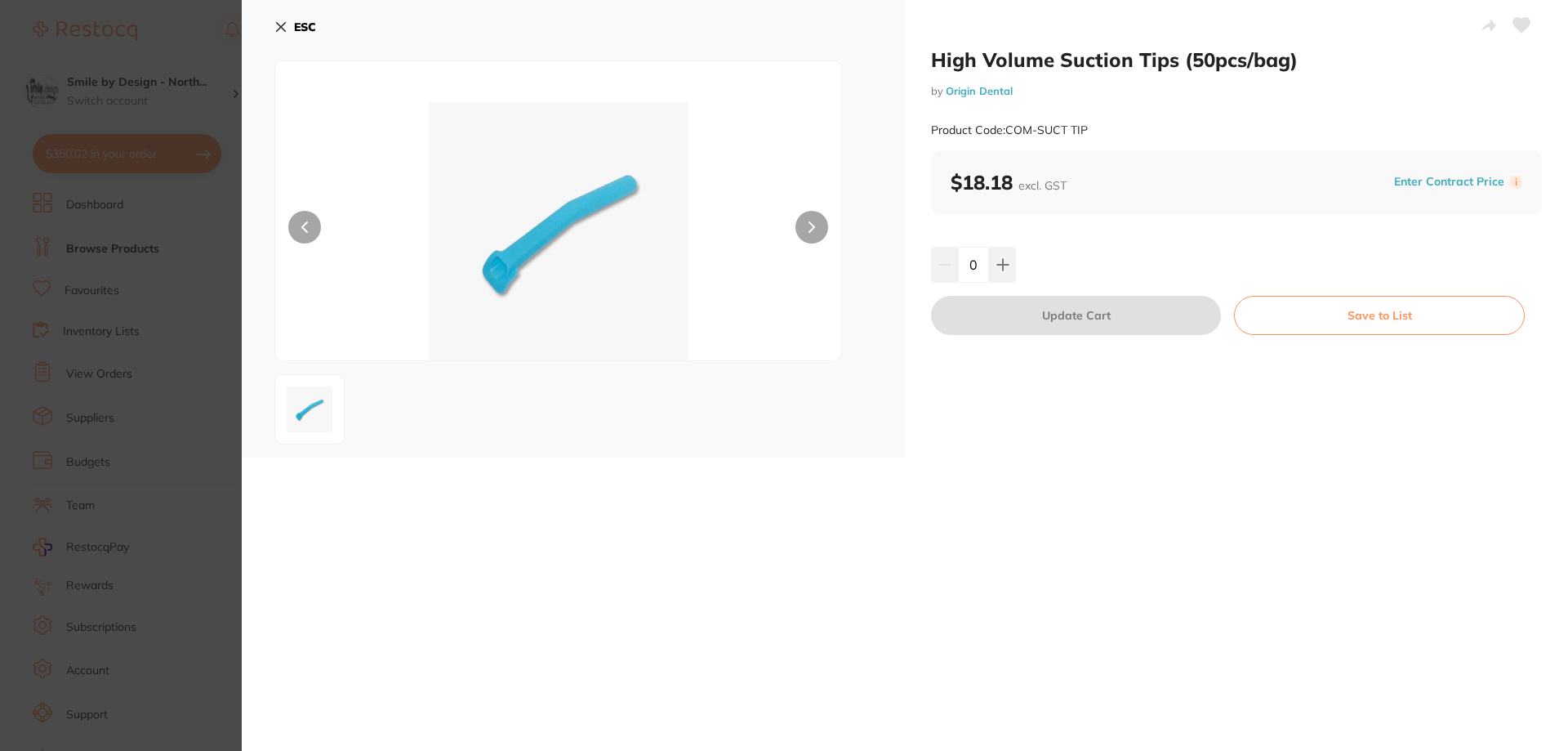
click at [300, 9] on div "ESC" at bounding box center [573, 228] width 664 height 457
click at [291, 23] on button "ESC" at bounding box center [295, 27] width 42 height 28
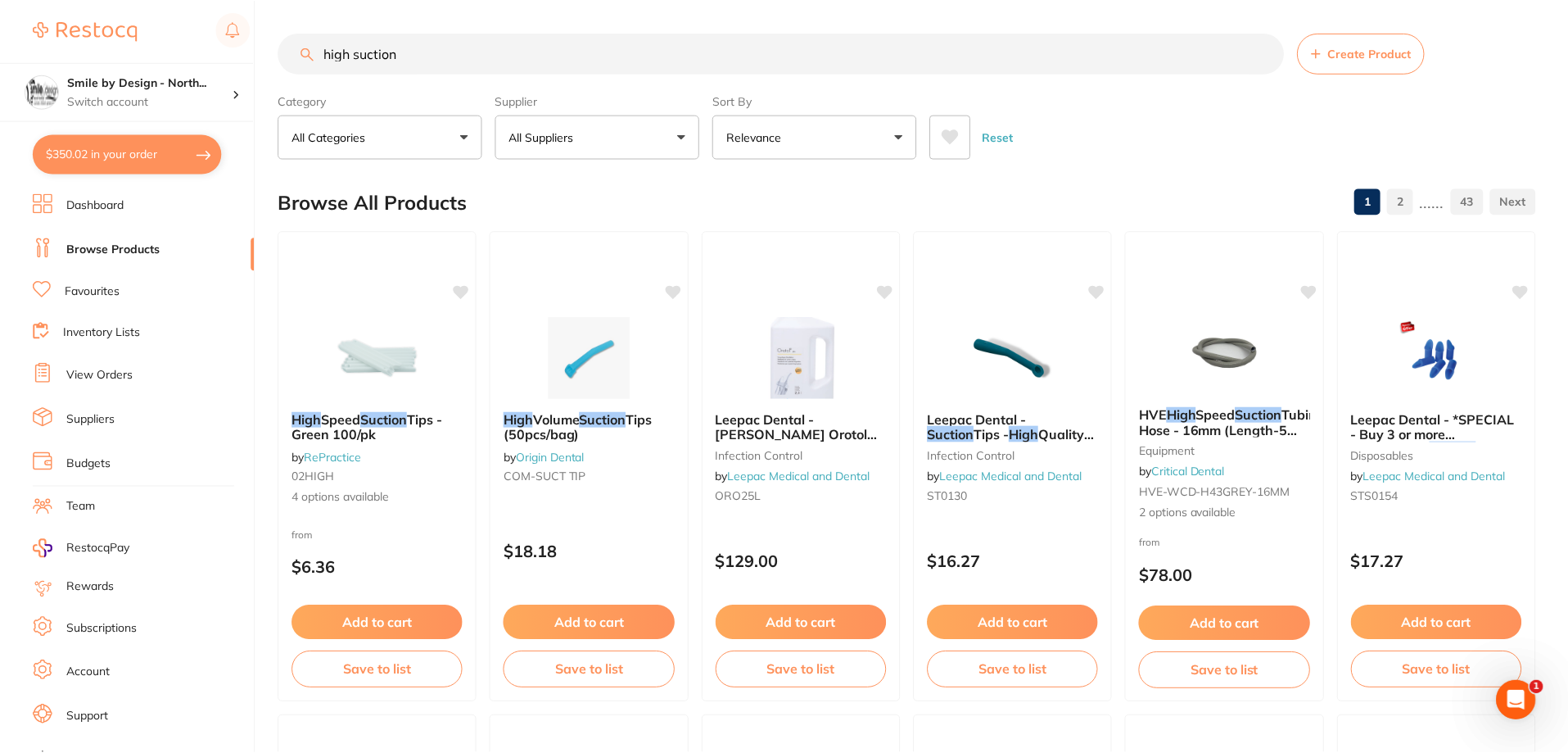
scroll to position [144, 0]
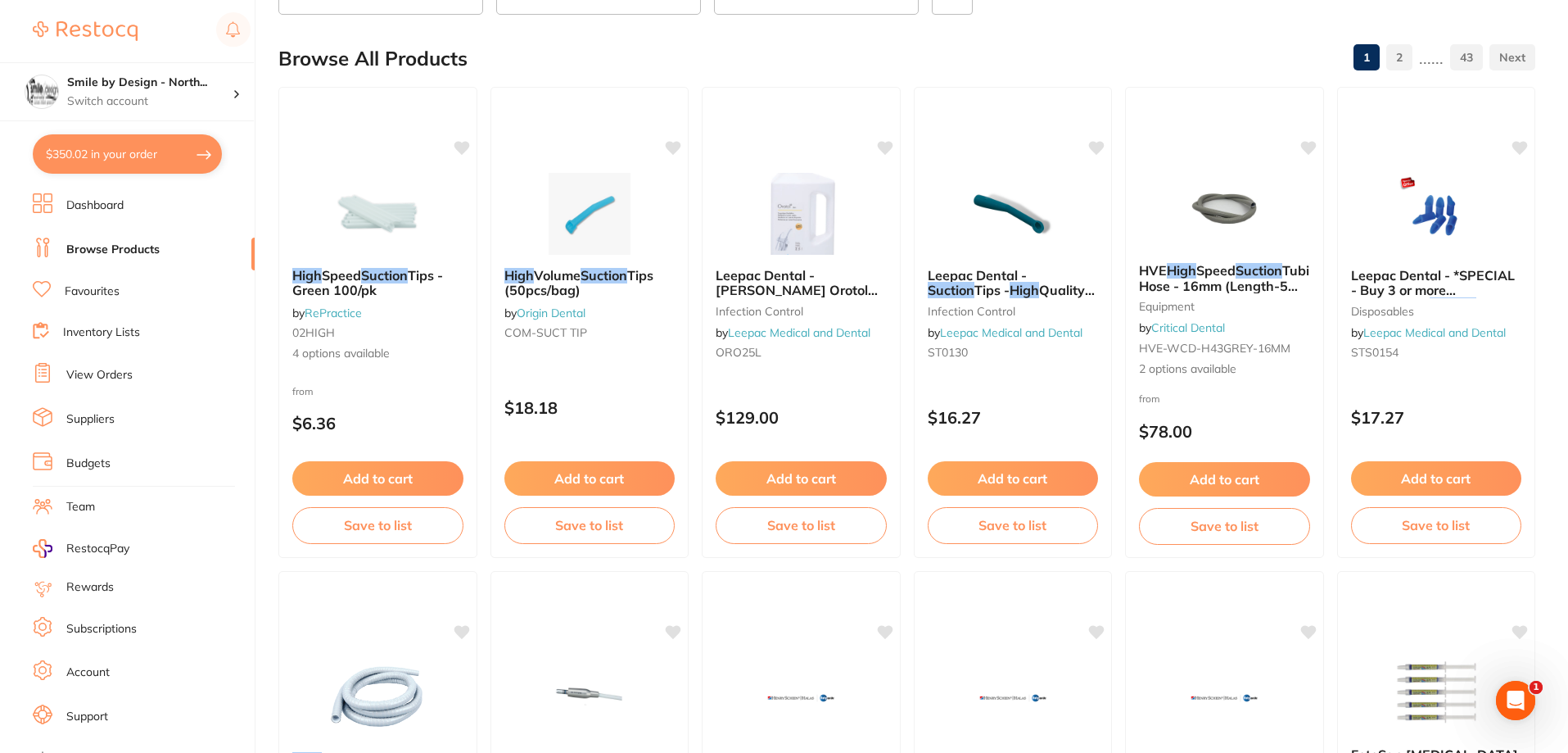
click at [96, 158] on button "$350.02 in your order" at bounding box center [127, 153] width 189 height 39
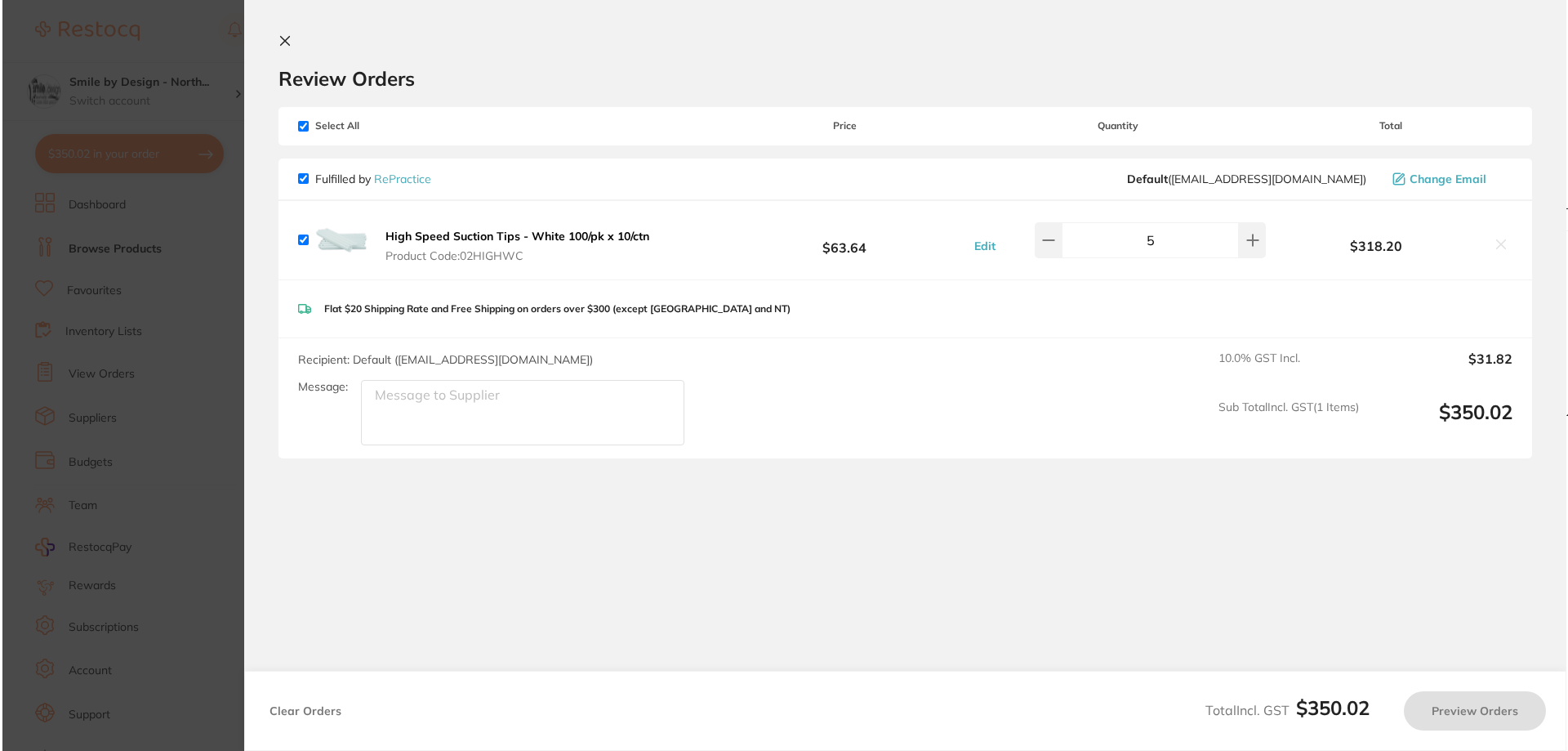
scroll to position [0, 0]
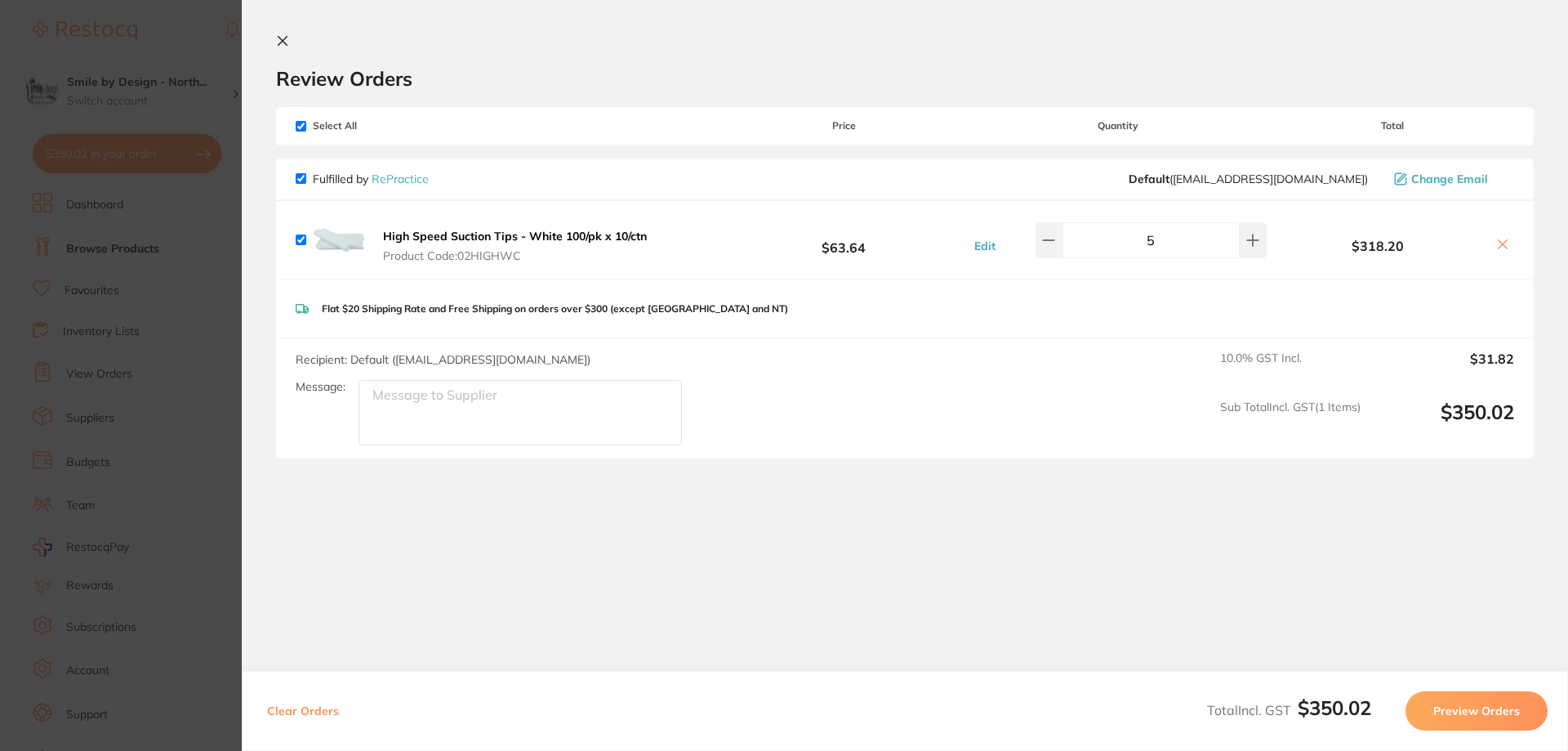
click at [274, 38] on section "Review Orders Your orders are being processed and we will notify you once we ha…" at bounding box center [904, 359] width 1326 height 718
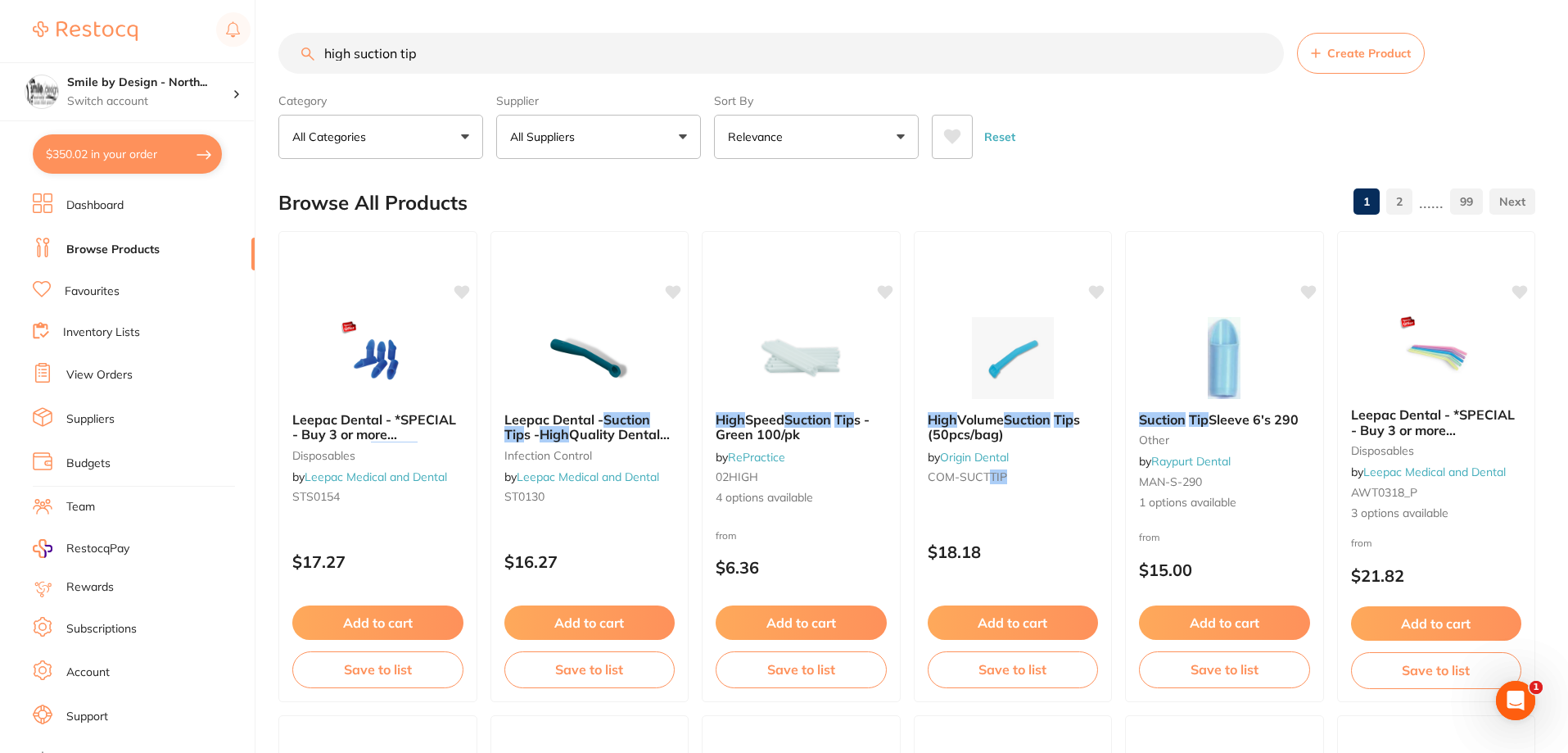
click at [355, 49] on input "high suction tip" at bounding box center [781, 53] width 1006 height 41
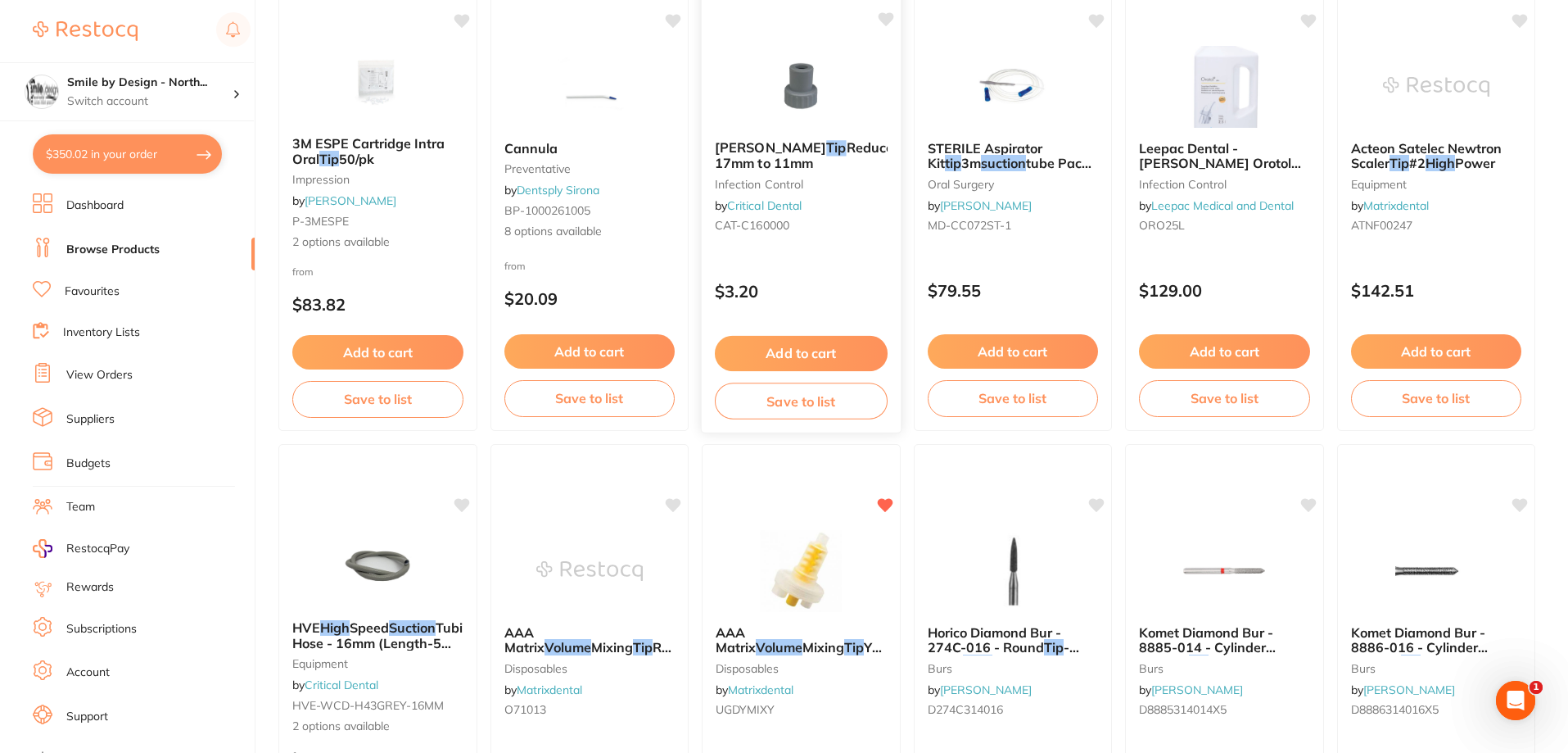
scroll to position [2704, 0]
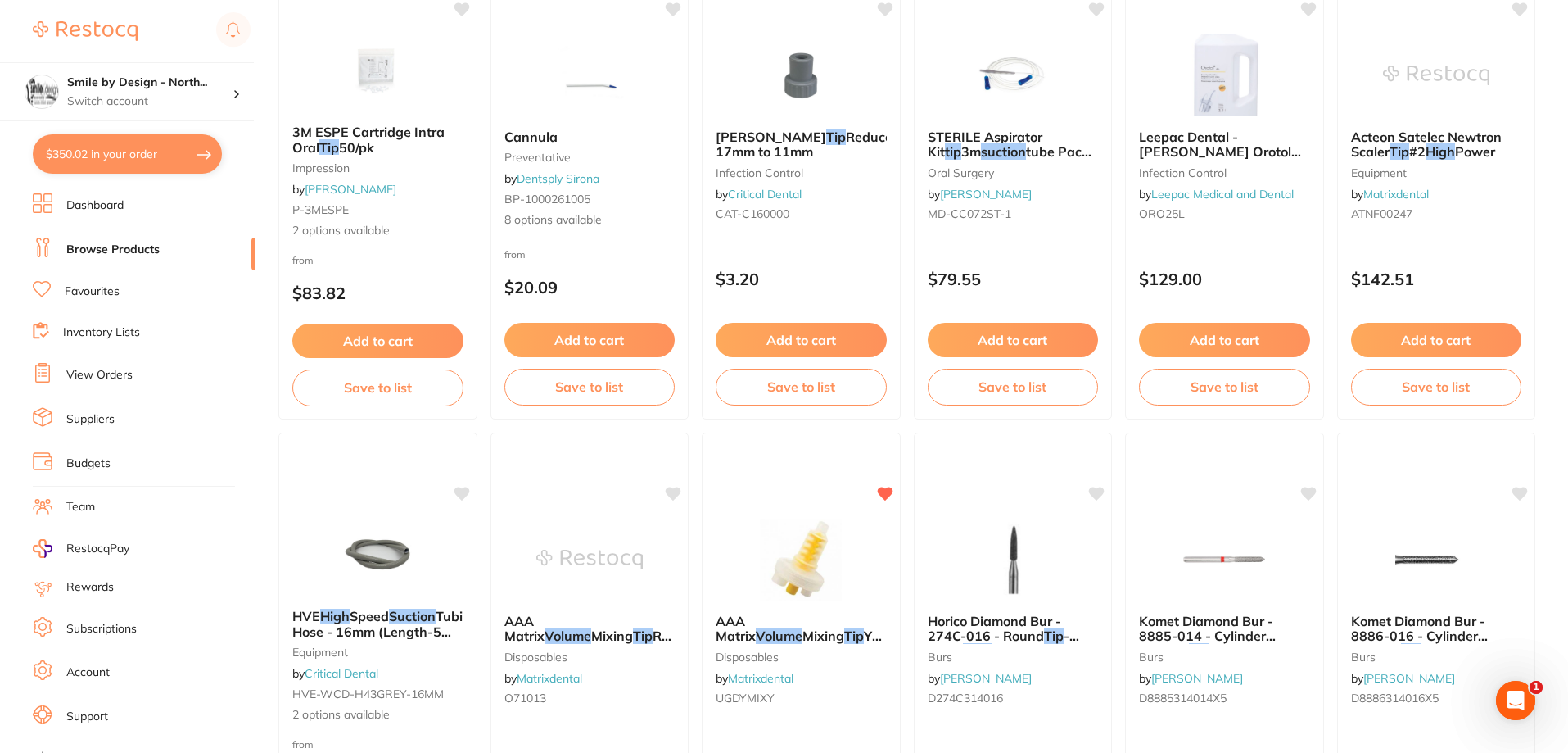
type input "high volume suction tip"
click at [91, 290] on link "Favourites" at bounding box center [91, 292] width 54 height 17
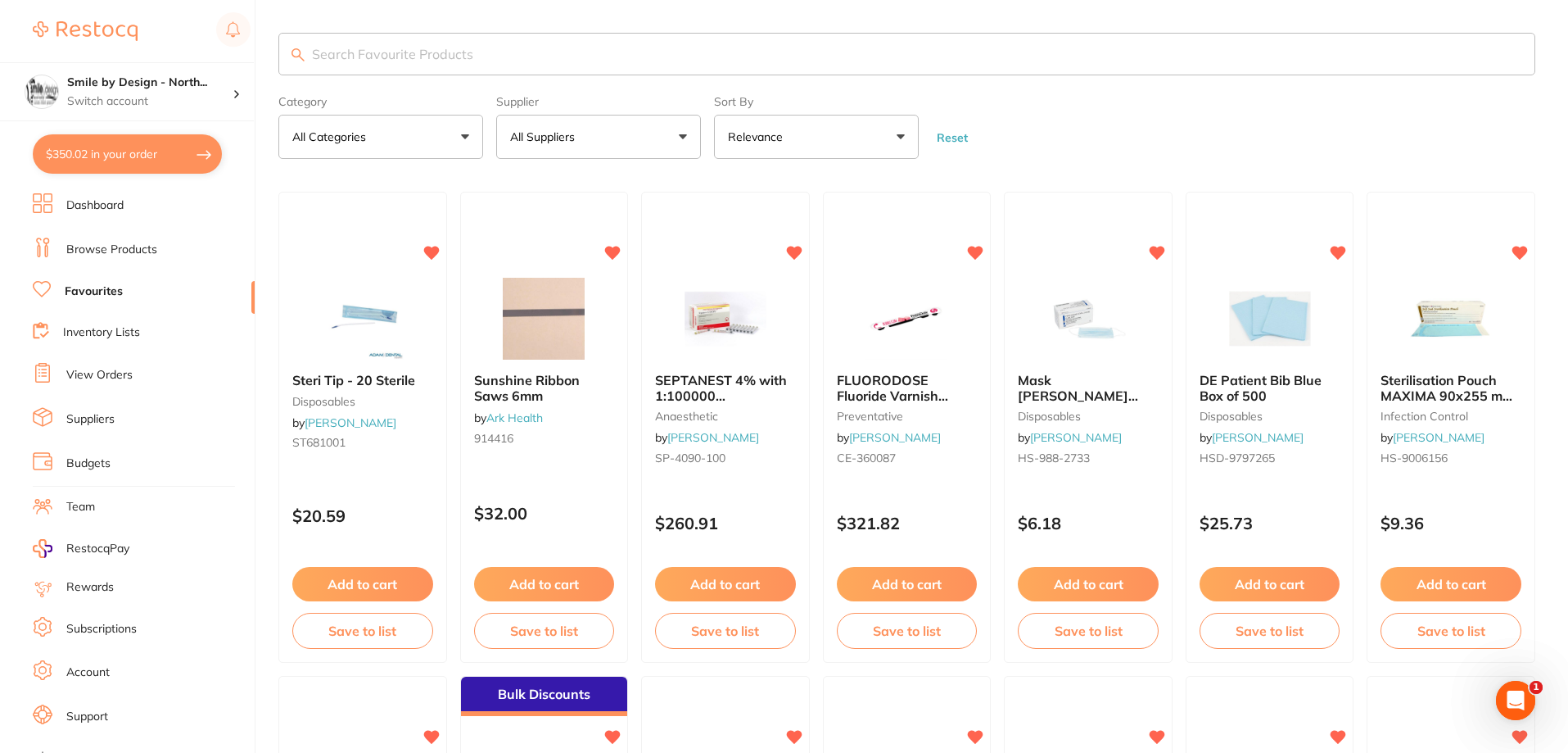
click at [401, 55] on input "search" at bounding box center [907, 54] width 1257 height 43
type input "suction"
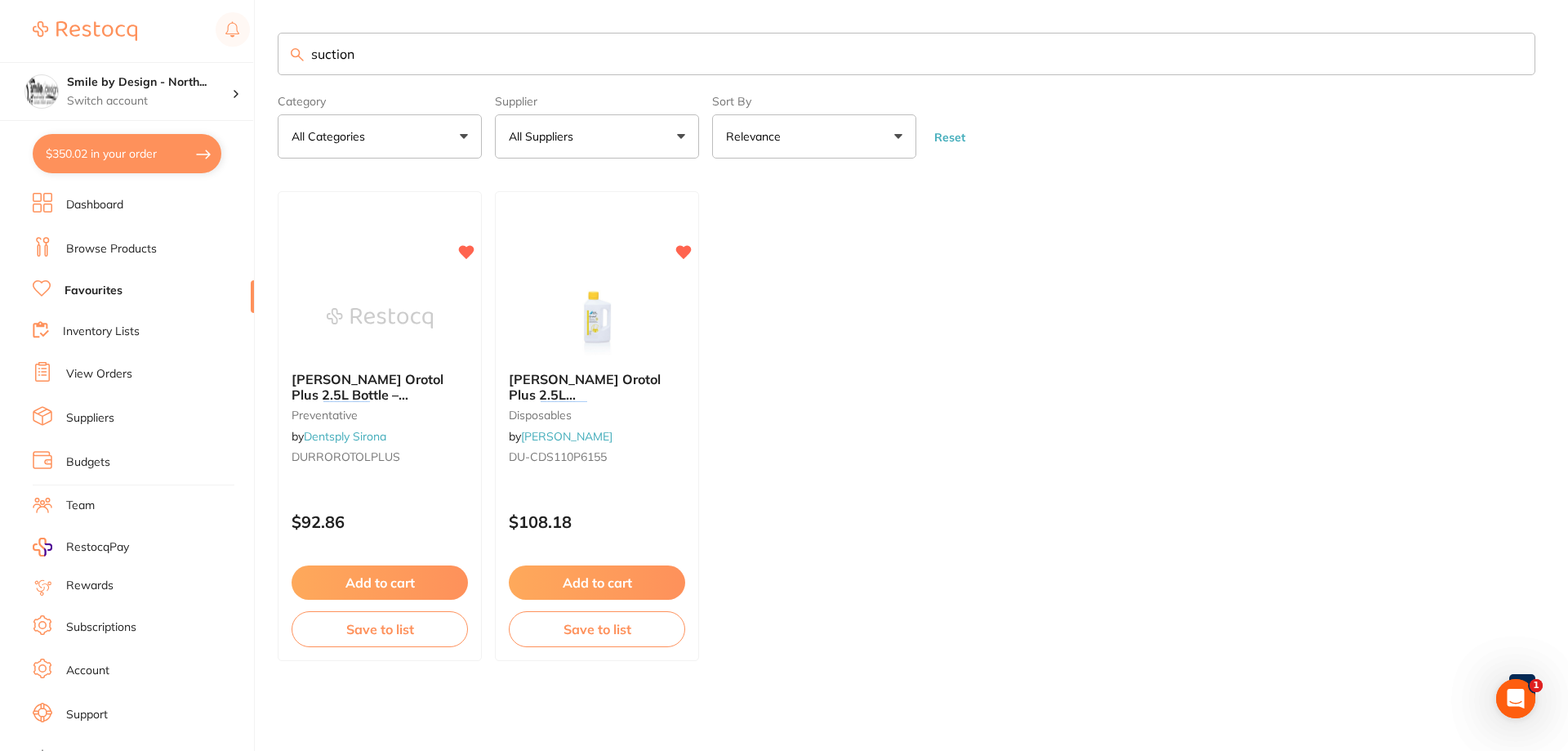
drag, startPoint x: 329, startPoint y: 62, endPoint x: 261, endPoint y: 54, distance: 68.5
click at [261, 54] on div "$350.02 Smile by Design - North... Switch account Smile by Design Smile by Desi…" at bounding box center [784, 376] width 1568 height 751
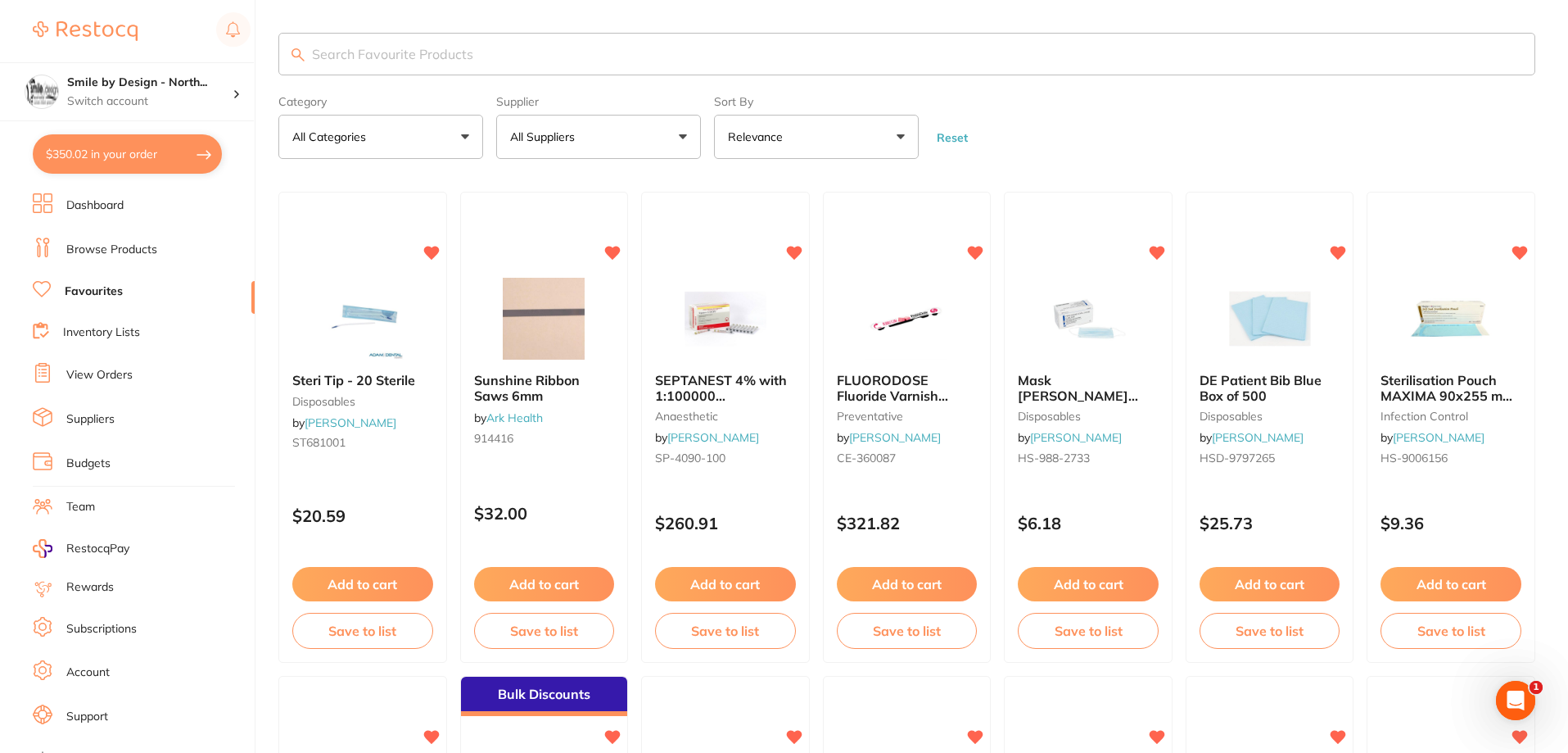
click at [1074, 135] on form "Category All Categories All Categories anaesthetic burs crown & bridge Crown & …" at bounding box center [907, 124] width 1257 height 70
click at [173, 155] on button "$350.02 in your order" at bounding box center [127, 153] width 189 height 39
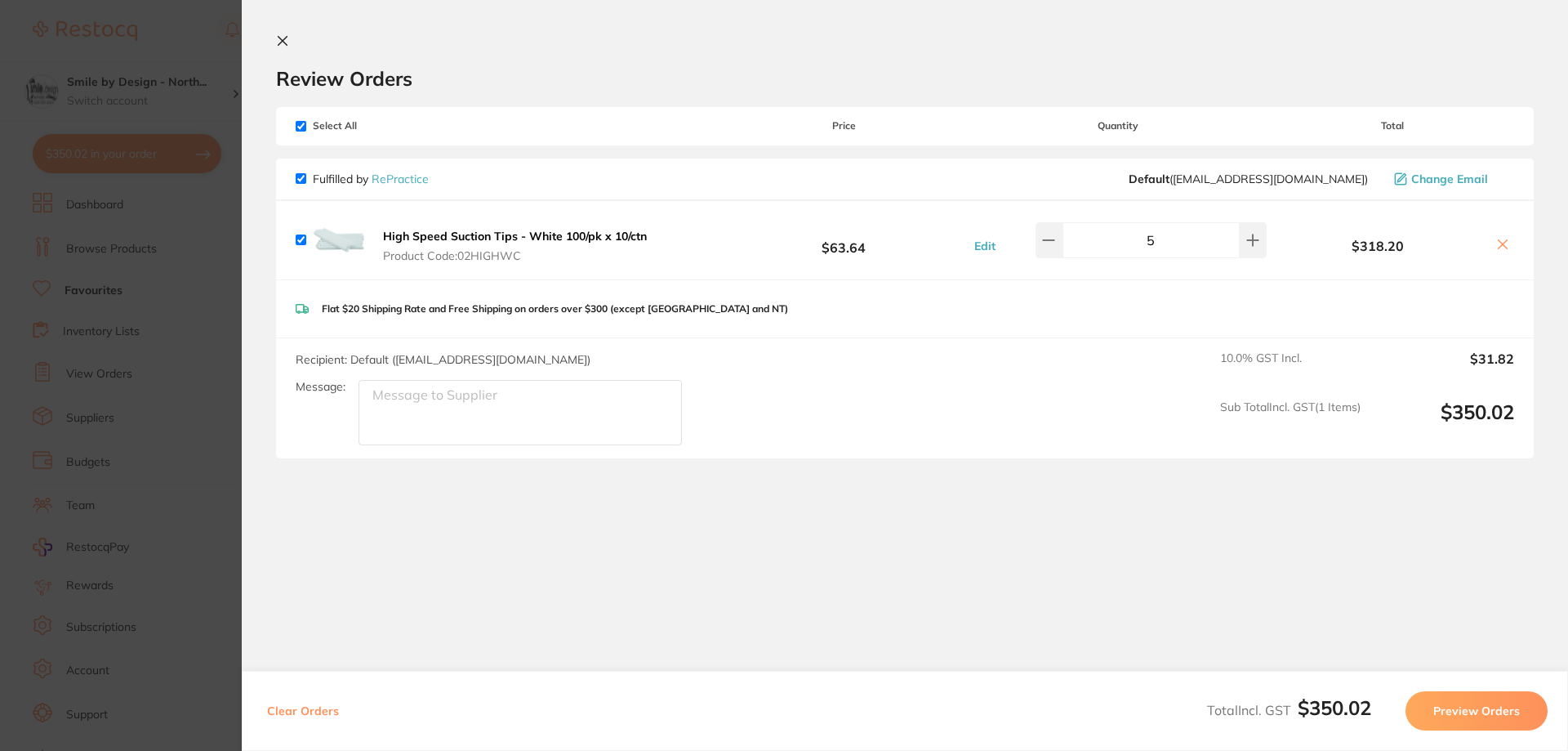
click at [190, 222] on section "Update RRP Set your pre negotiated price for this item. Item Agreed RRP (excl. …" at bounding box center [784, 376] width 1568 height 751
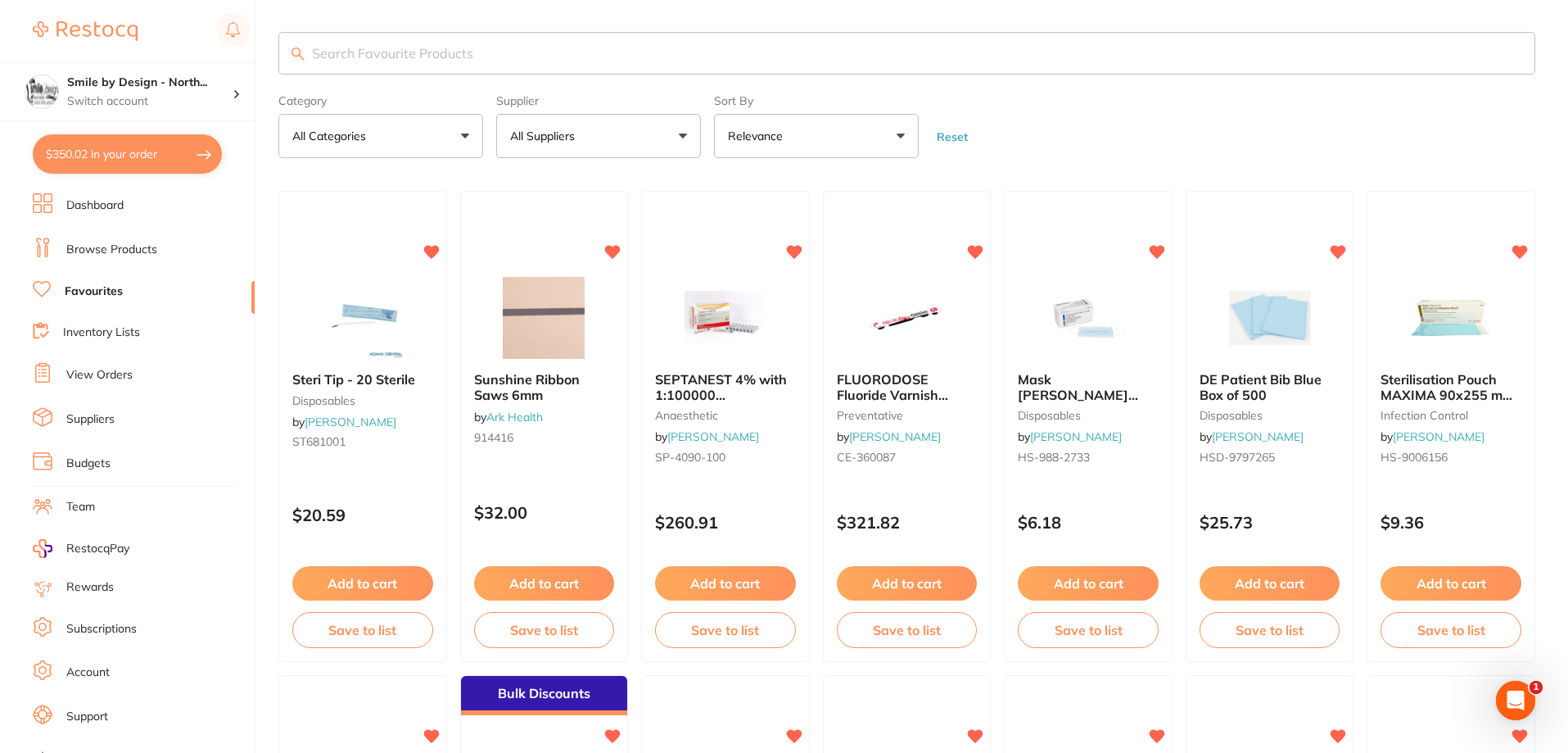
scroll to position [21, 0]
